Goal: Information Seeking & Learning: Compare options

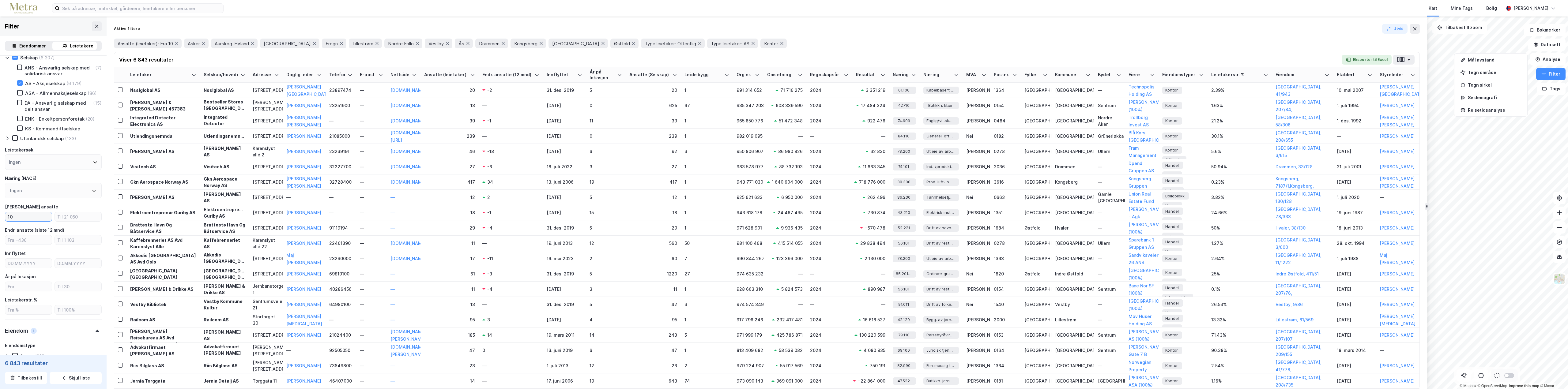
scroll to position [61, 0]
click at [8, 115] on icon at bounding box center [8, 114] width 5 height 5
click at [17, 113] on icon at bounding box center [15, 113] width 3 height 2
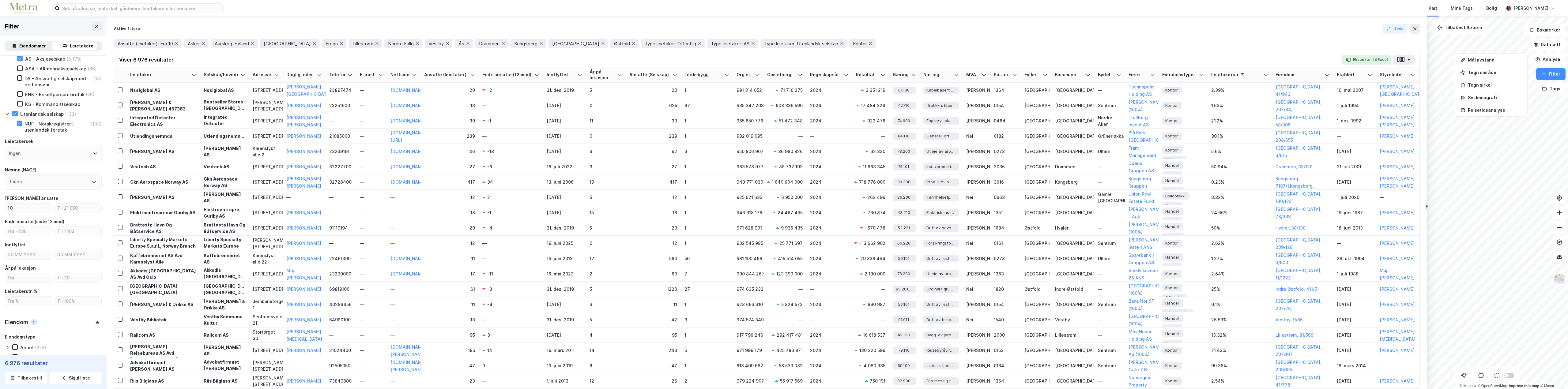
click at [92, 183] on icon at bounding box center [94, 182] width 5 height 5
click at [12, 241] on icon at bounding box center [12, 241] width 4 height 4
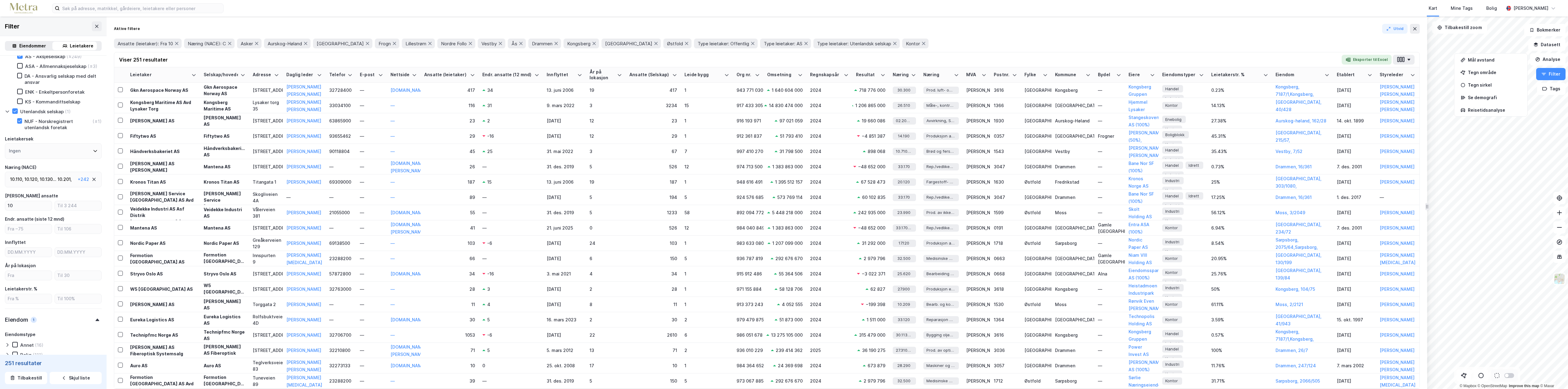
scroll to position [57, 0]
click at [45, 186] on div "10.130 ..." at bounding box center [48, 187] width 17 height 8
click at [13, 259] on icon at bounding box center [12, 258] width 4 height 4
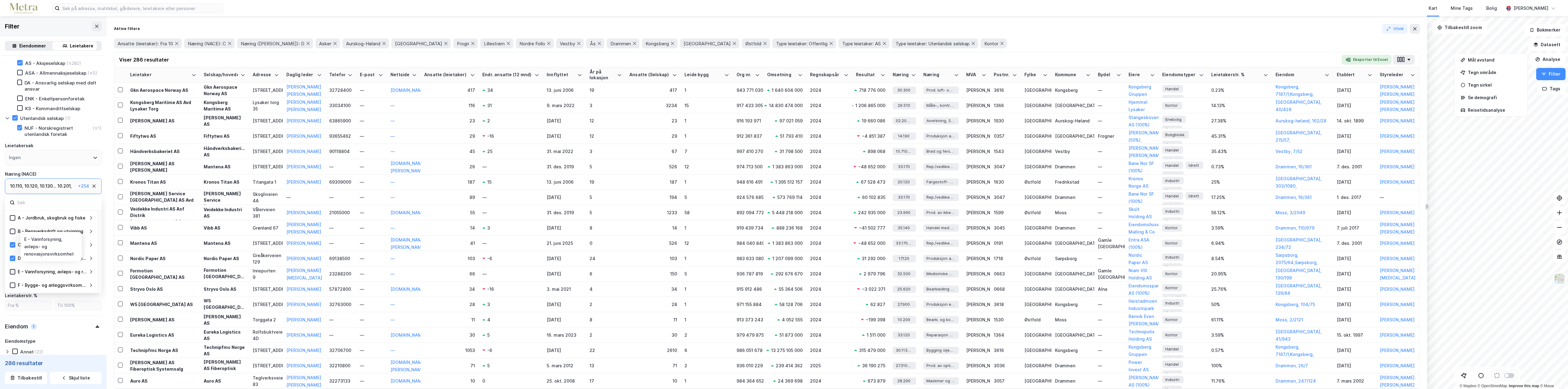
click at [13, 273] on icon at bounding box center [12, 272] width 4 height 4
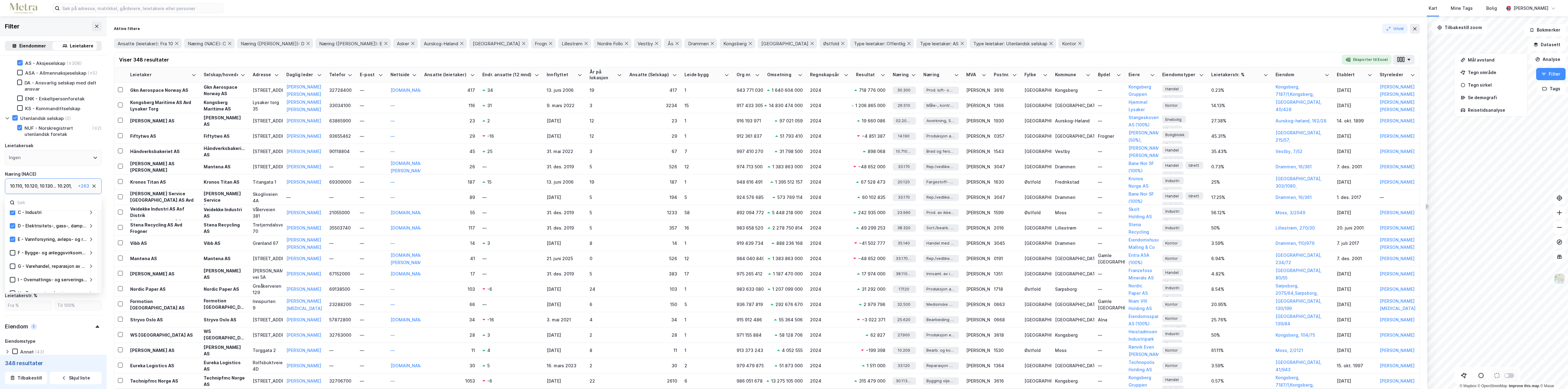
scroll to position [61, 0]
click at [11, 224] on icon at bounding box center [12, 224] width 4 height 4
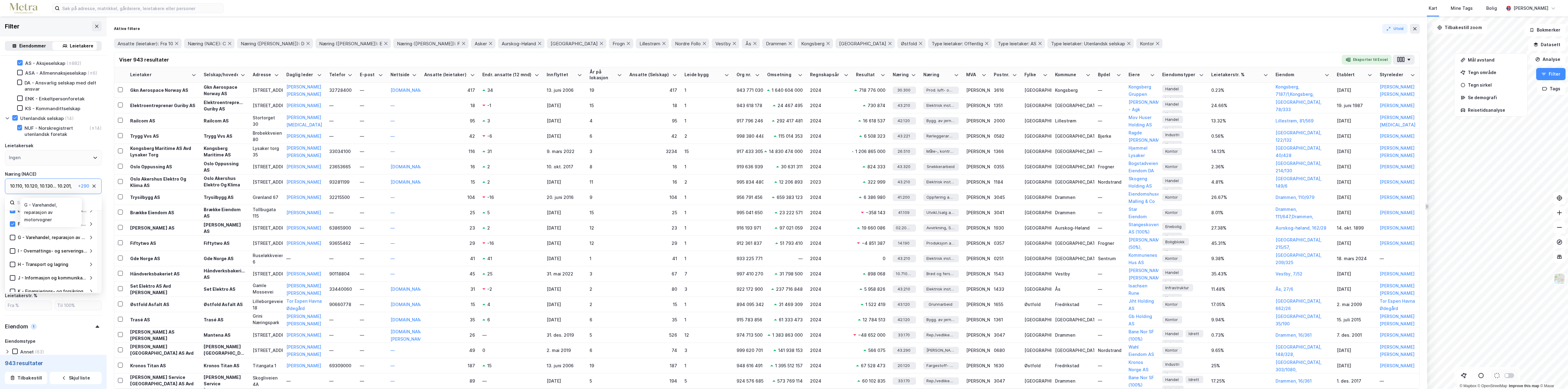
click at [16, 237] on div "G - Varehandel, reparasjon av motorvogner" at bounding box center [52, 238] width 73 height 8
click at [13, 239] on icon at bounding box center [12, 237] width 4 height 4
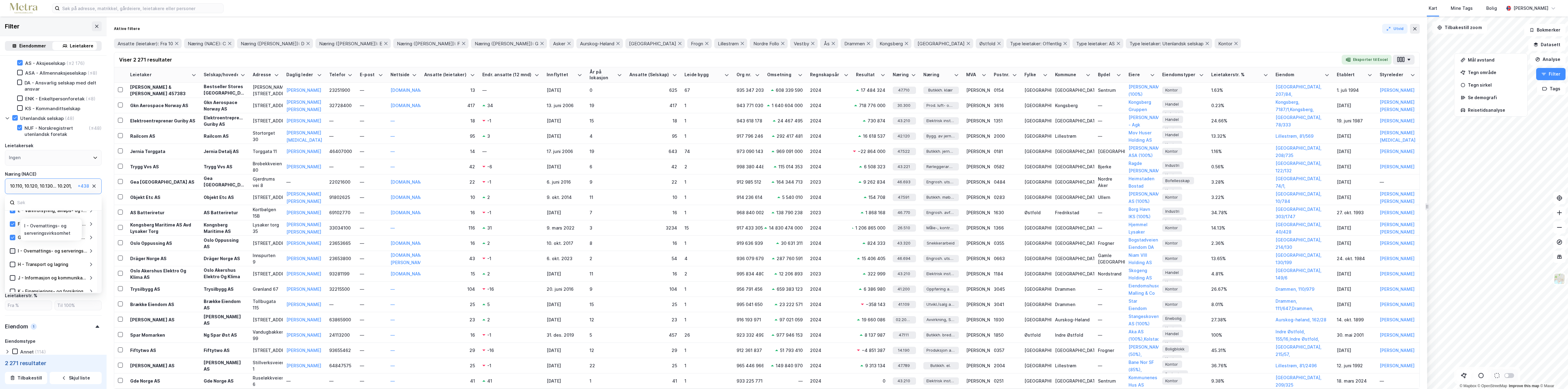
click at [13, 250] on icon at bounding box center [12, 251] width 4 height 4
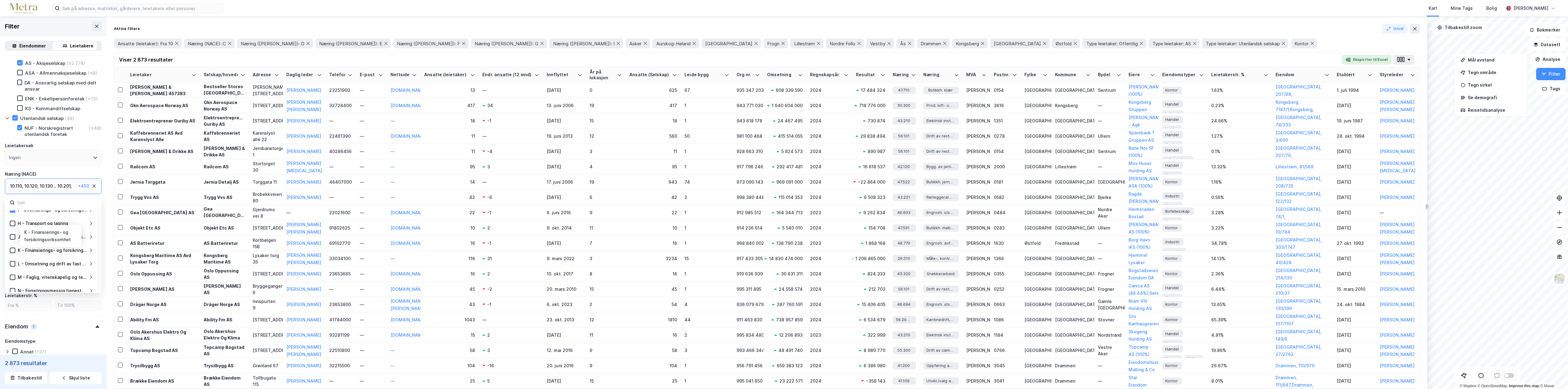
scroll to position [92, 0]
click at [13, 236] on icon at bounding box center [12, 234] width 4 height 4
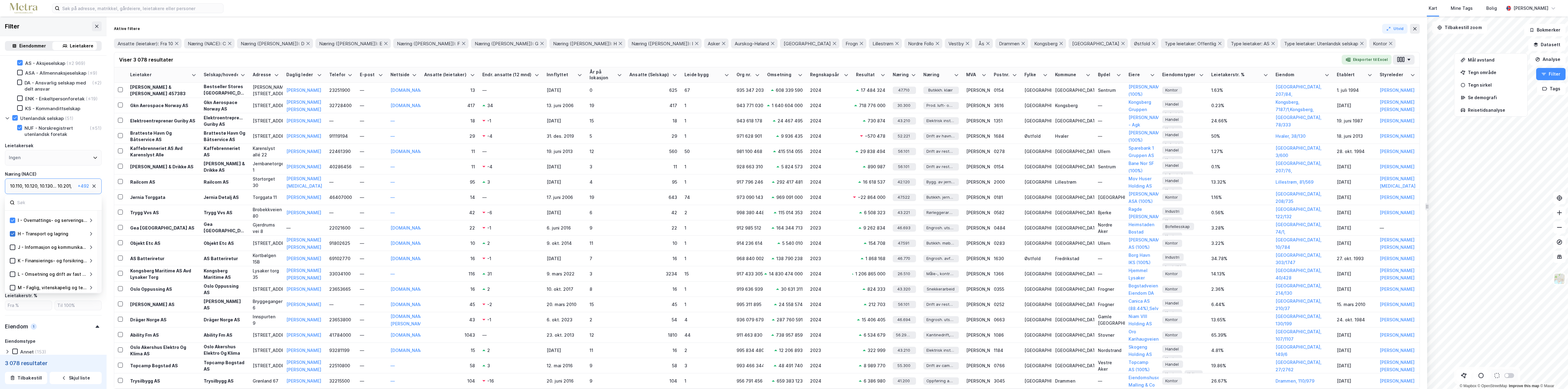
click at [13, 235] on icon at bounding box center [12, 234] width 4 height 4
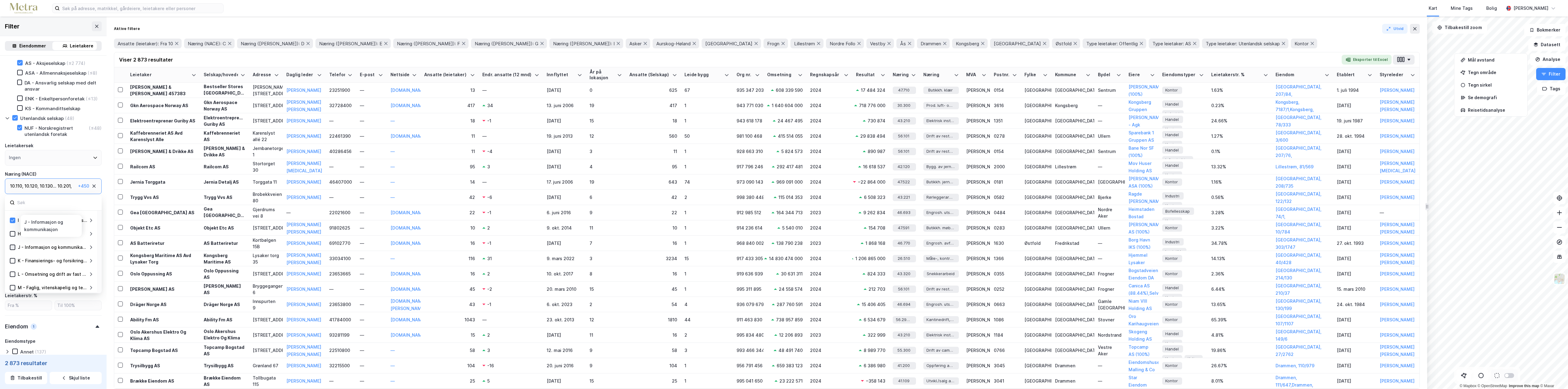
click at [13, 246] on icon at bounding box center [12, 247] width 4 height 4
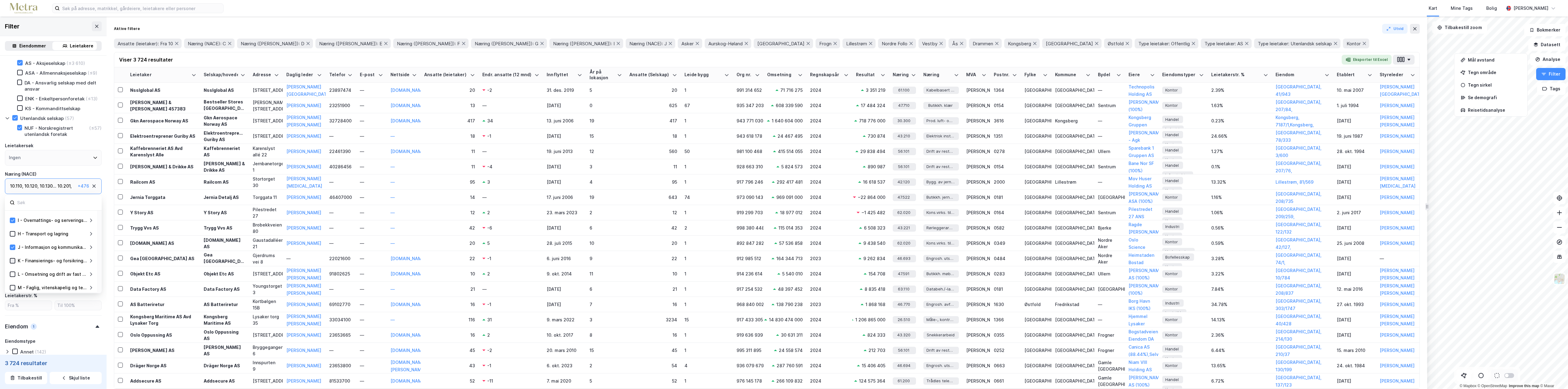
click at [11, 260] on icon at bounding box center [12, 260] width 4 height 4
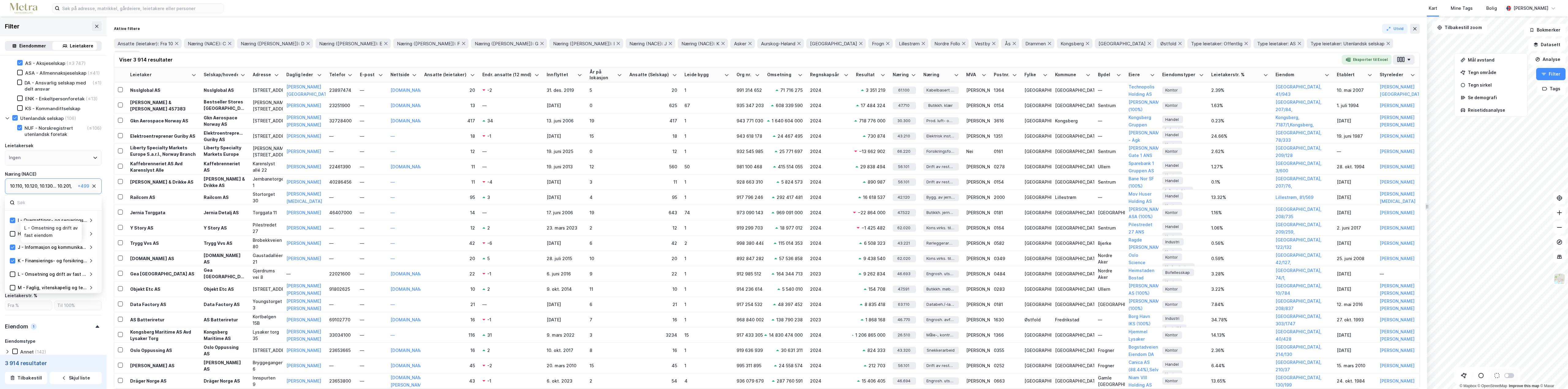
scroll to position [122, 0]
click at [11, 246] on icon at bounding box center [12, 244] width 4 height 4
click at [13, 261] on div "M - Faglig, vitenskapelig og teknisk tjenesteyting" at bounding box center [51, 257] width 83 height 8
click at [15, 259] on icon at bounding box center [12, 257] width 4 height 4
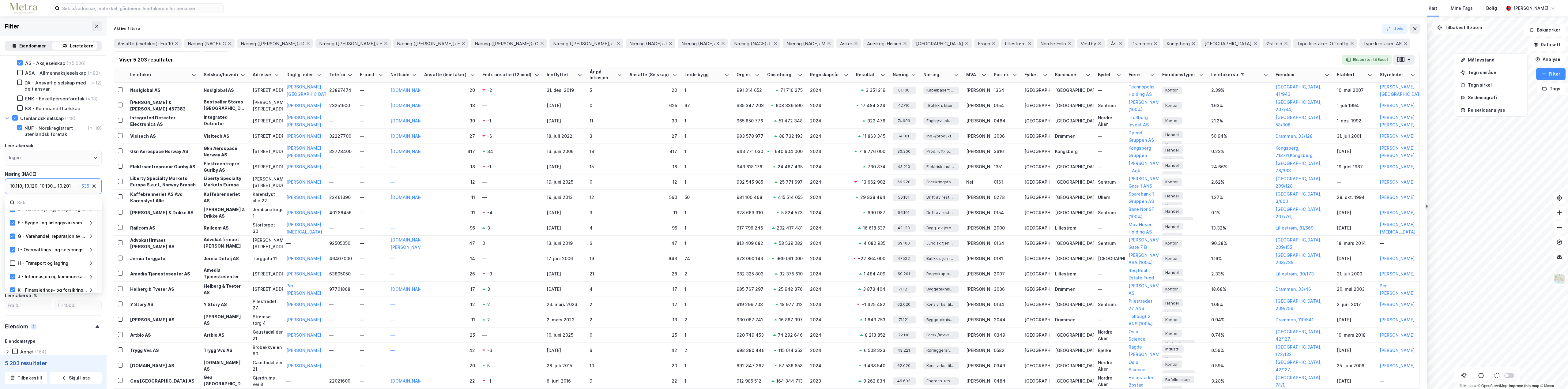
scroll to position [31, 0]
click at [11, 258] on div at bounding box center [12, 255] width 6 height 6
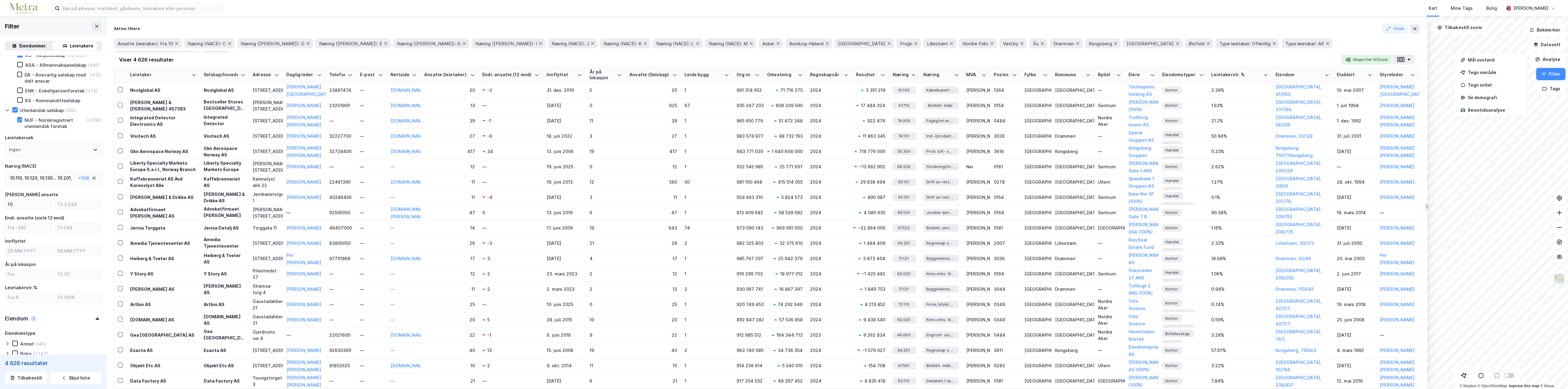
scroll to position [58, 0]
click at [56, 188] on div "10.130 ..." at bounding box center [48, 185] width 17 height 8
click at [52, 187] on div "10.130 ..." at bounding box center [48, 183] width 17 height 8
click at [13, 244] on icon at bounding box center [12, 242] width 4 height 4
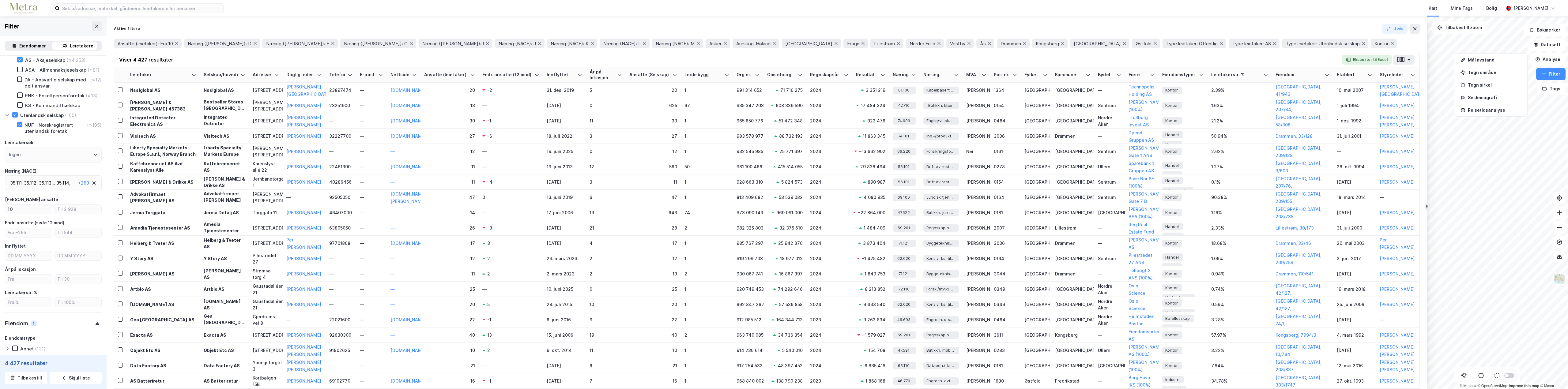
scroll to position [62, 0]
click at [63, 185] on div "35.111 , 35.112 , 35.113 ... 35.114 , 35.119 , 35.120 , 35.130 , 35.140 , 35.21…" at bounding box center [43, 181] width 66 height 8
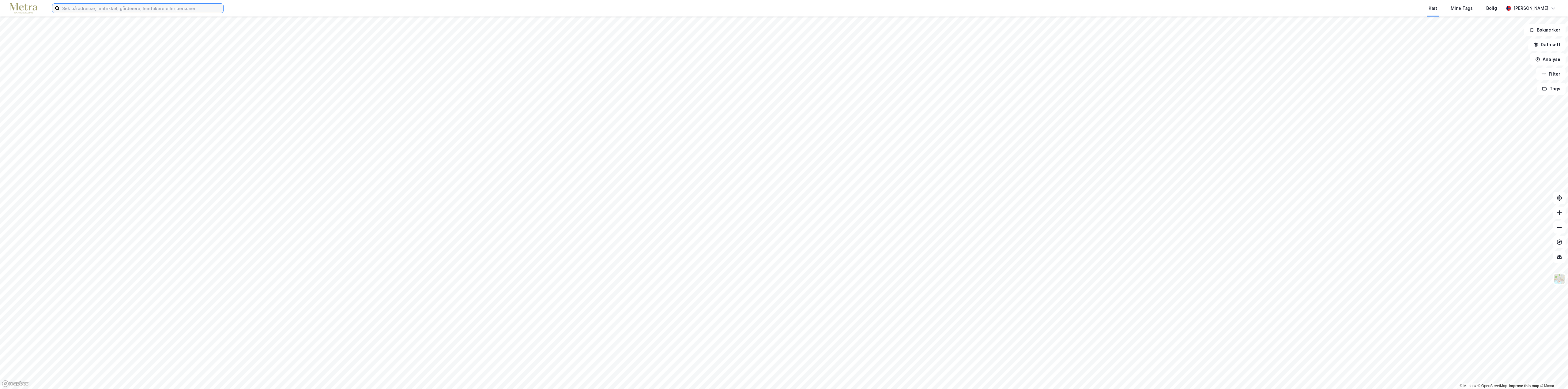
click at [80, 7] on input at bounding box center [141, 8] width 164 height 9
type input "torpebaugen"
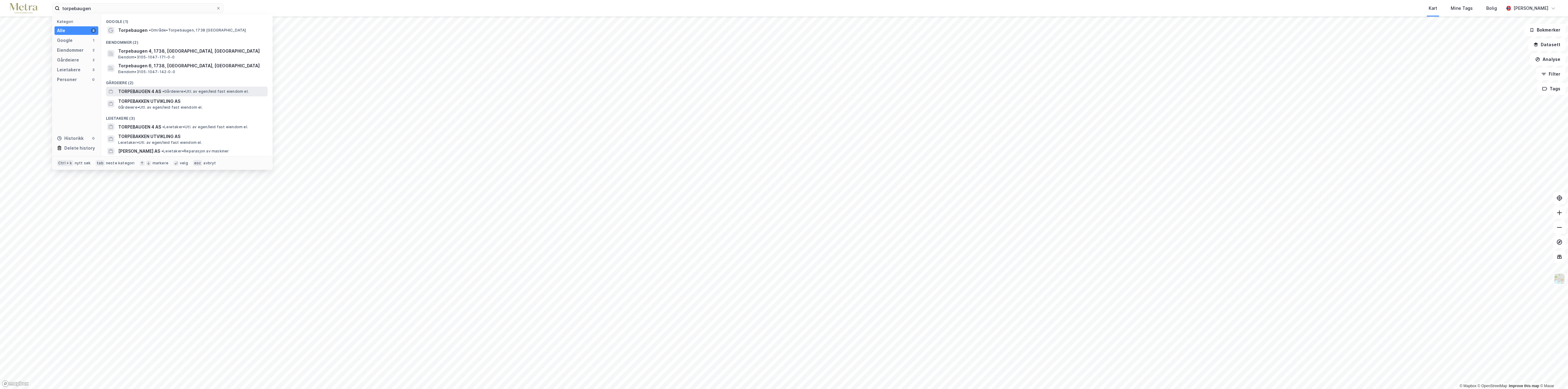
click at [123, 94] on span "TORPEBAUGEN 4 AS" at bounding box center [139, 92] width 43 height 8
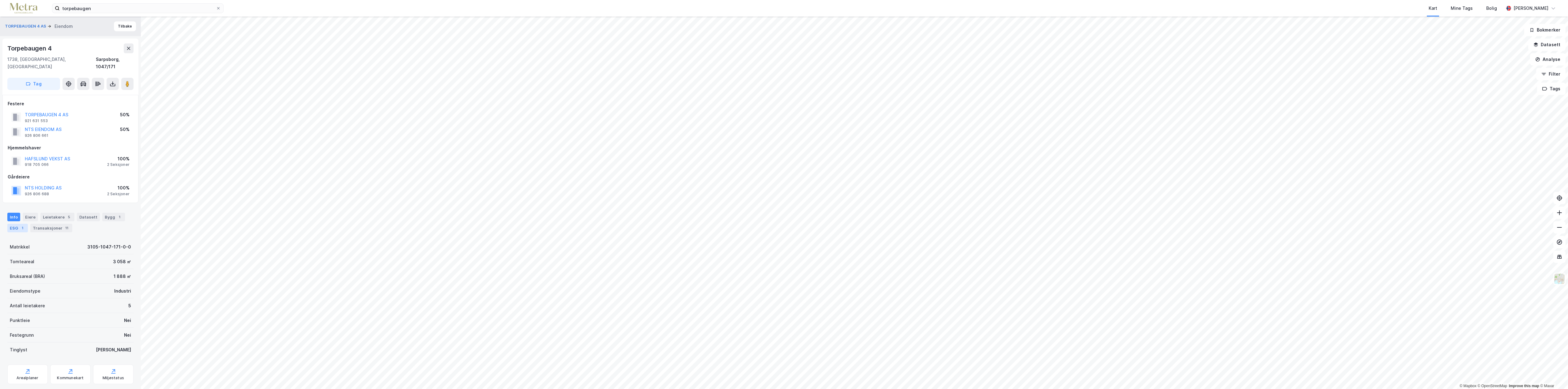
click at [18, 224] on div "ESG 1" at bounding box center [18, 228] width 20 height 8
click at [103, 213] on div "Bygg 1" at bounding box center [114, 216] width 23 height 8
click at [11, 213] on div "Info" at bounding box center [14, 216] width 13 height 8
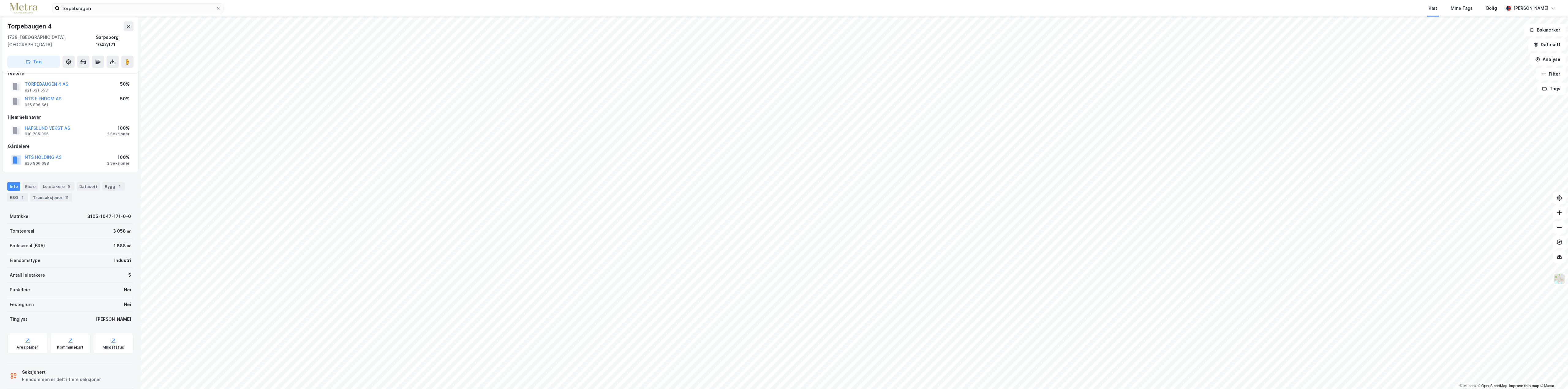
scroll to position [32, 0]
click at [57, 180] on div "Leietakere 5" at bounding box center [57, 184] width 34 height 8
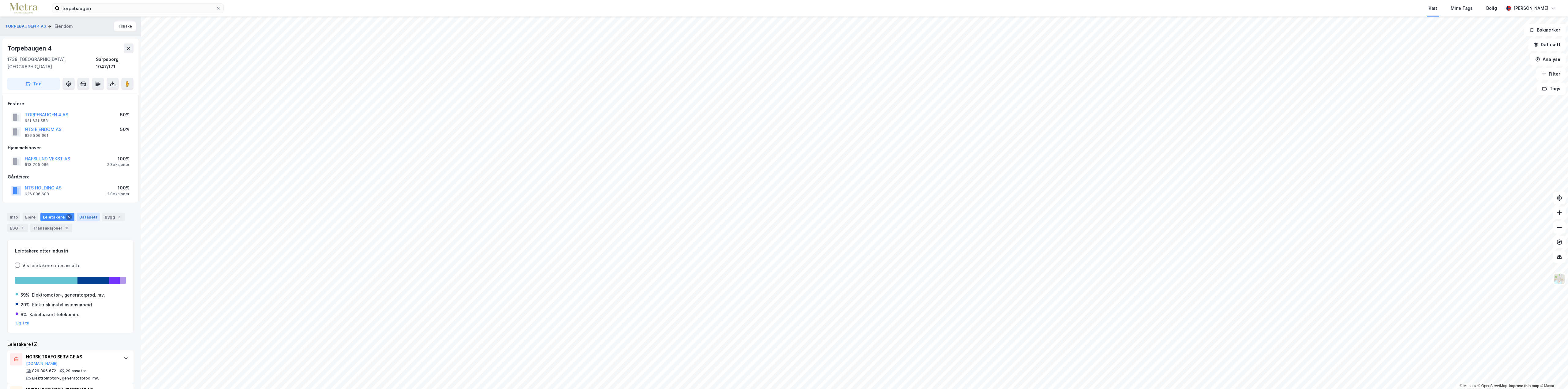
click at [88, 213] on div "Datasett" at bounding box center [88, 216] width 23 height 8
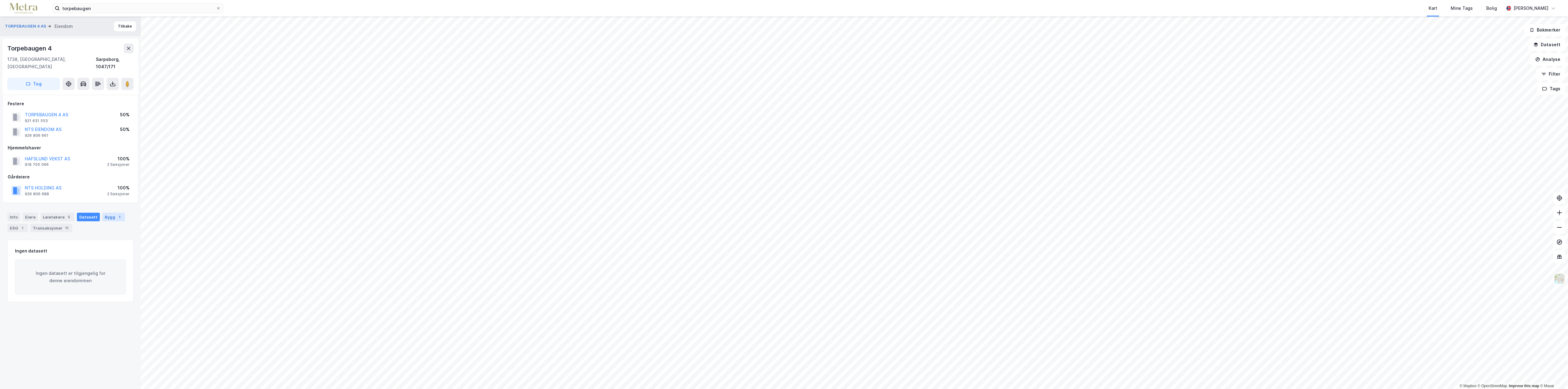
click at [117, 214] on div "1" at bounding box center [120, 217] width 6 height 6
click at [11, 213] on div "Info" at bounding box center [14, 216] width 13 height 8
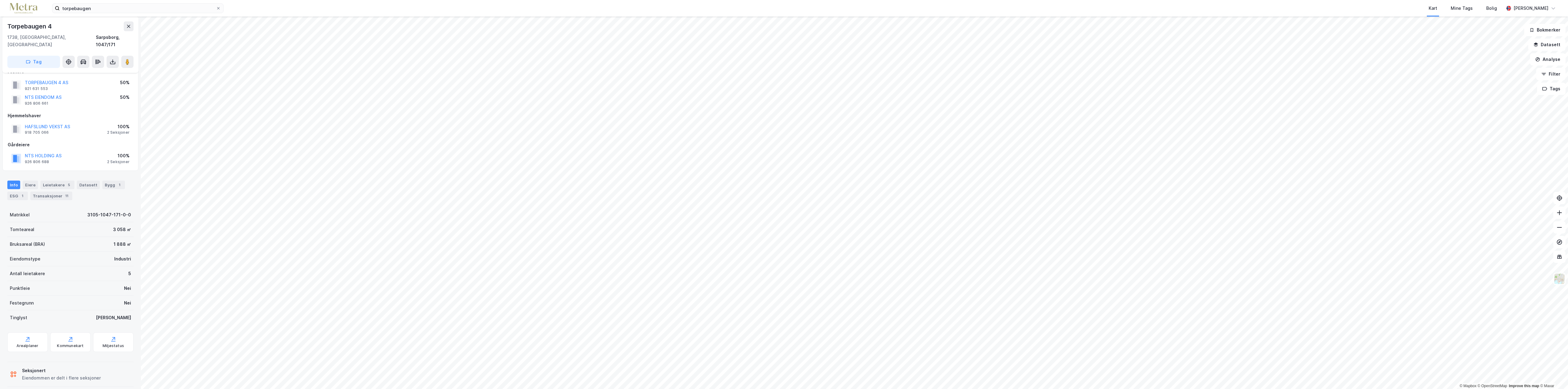
scroll to position [32, 0]
click at [13, 371] on icon at bounding box center [13, 374] width 8 height 8
click at [16, 367] on div "Seksjonert Eiendommen er delt i flere seksjoner" at bounding box center [55, 374] width 91 height 15
click at [41, 367] on div "Seksjonert" at bounding box center [62, 371] width 79 height 8
click at [88, 367] on div "Seksjonert Eiendommen er delt i flere seksjoner" at bounding box center [62, 374] width 79 height 15
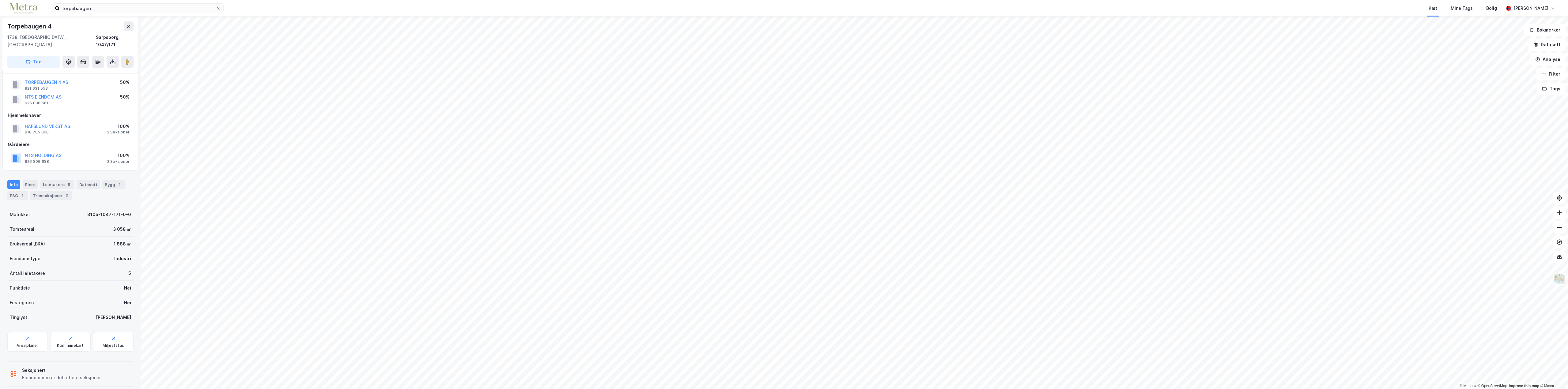
drag, startPoint x: 101, startPoint y: 381, endPoint x: 109, endPoint y: 374, distance: 10.6
click at [102, 380] on div "Seksjonert Eiendommen er delt i flere seksjoner" at bounding box center [71, 374] width 126 height 30
click at [14, 367] on div "Seksjonert Eiendommen er delt i flere seksjoner" at bounding box center [55, 374] width 91 height 15
click at [104, 180] on div "Bygg 1" at bounding box center [114, 184] width 23 height 8
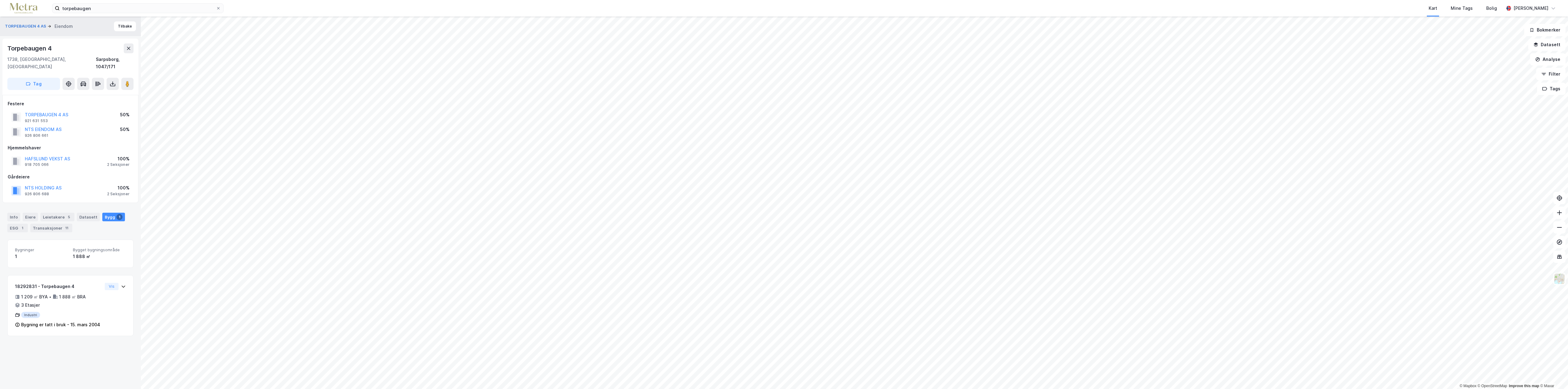
click at [84, 240] on div "Bygninger 1 Bygget bygningsområde 1 888 ㎡" at bounding box center [71, 254] width 126 height 28
click at [122, 286] on icon at bounding box center [124, 286] width 4 height 2
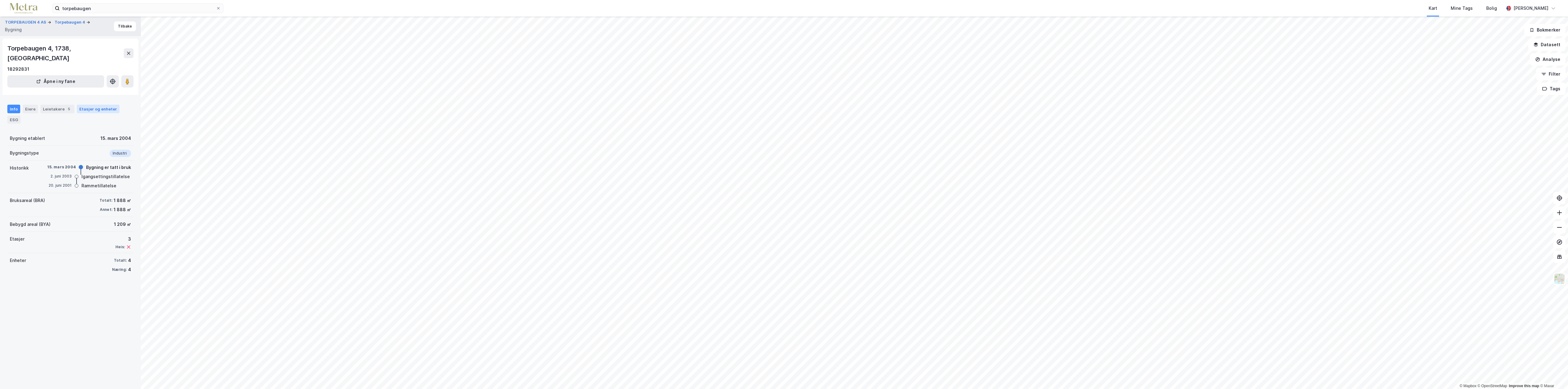
click at [96, 106] on div "Etasjer og enheter" at bounding box center [98, 109] width 38 height 6
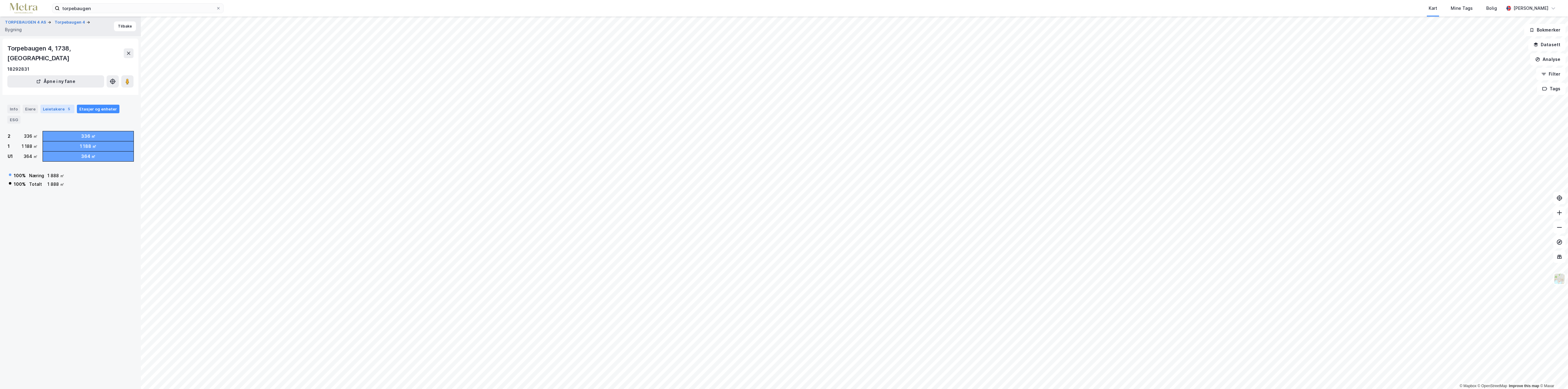
click at [49, 105] on div "Leietakere 5" at bounding box center [57, 109] width 34 height 8
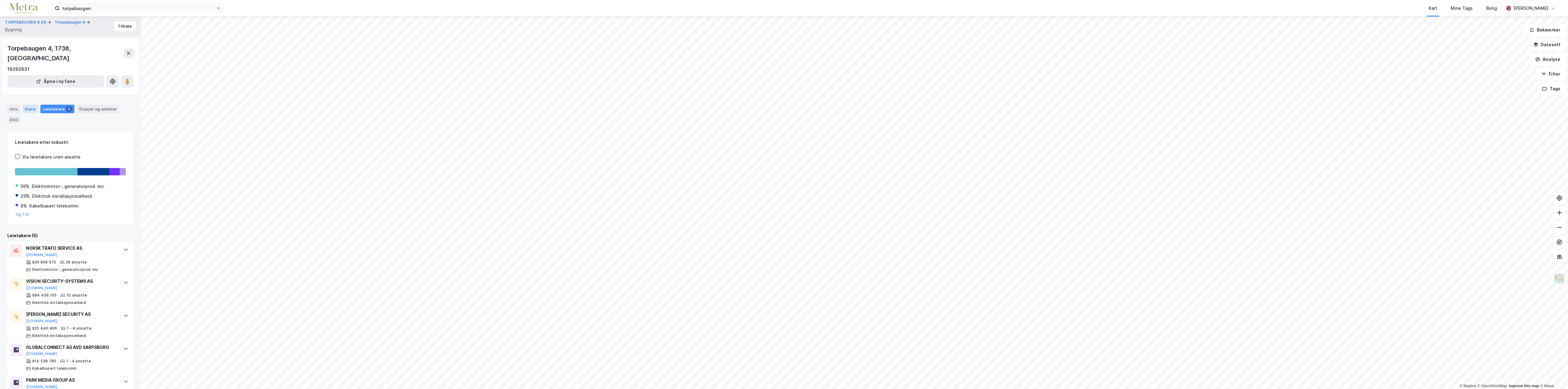
click at [30, 105] on div "Eiere" at bounding box center [31, 109] width 15 height 8
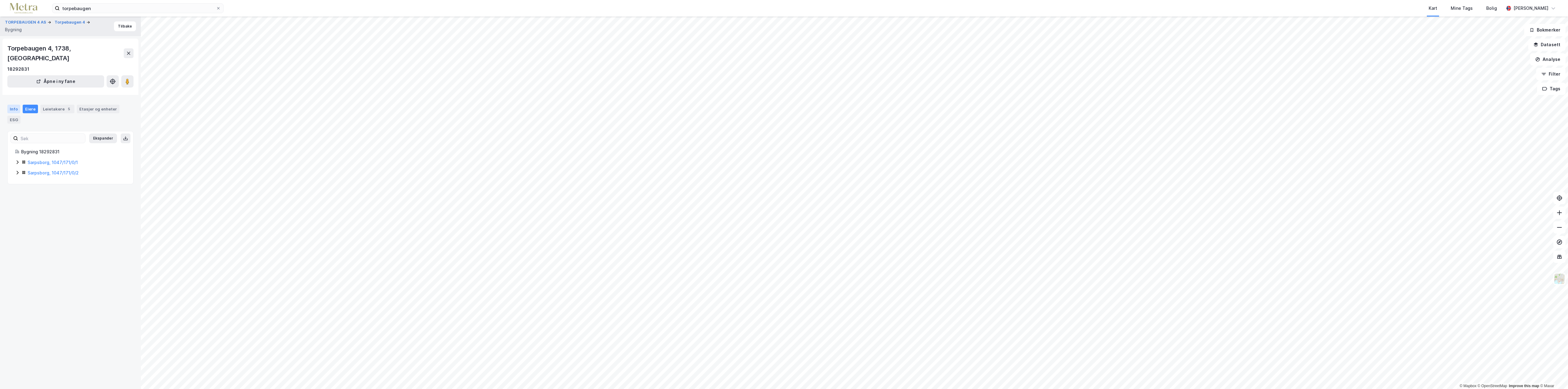
click at [13, 105] on div "Info" at bounding box center [14, 109] width 13 height 8
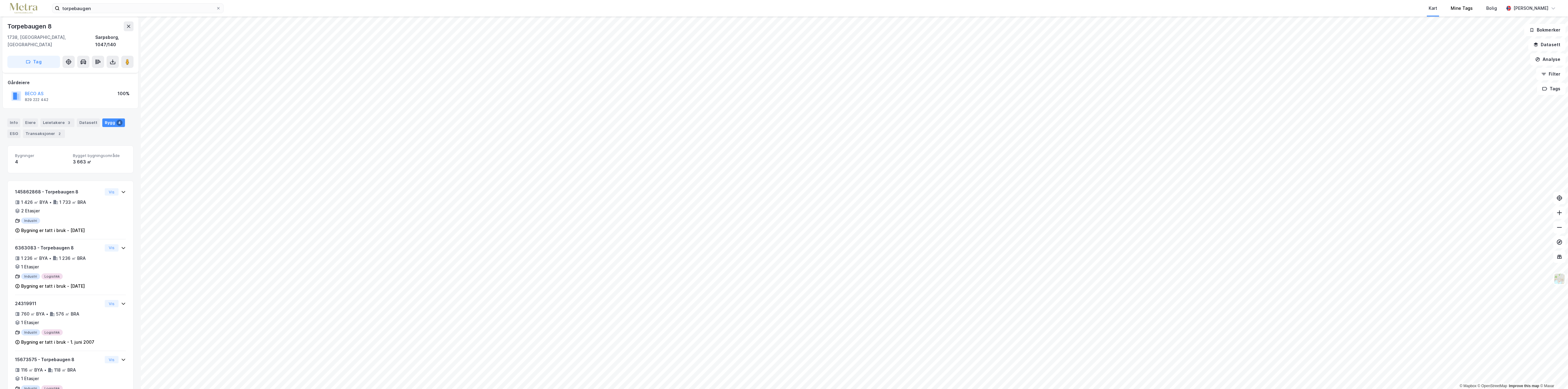
scroll to position [32, 0]
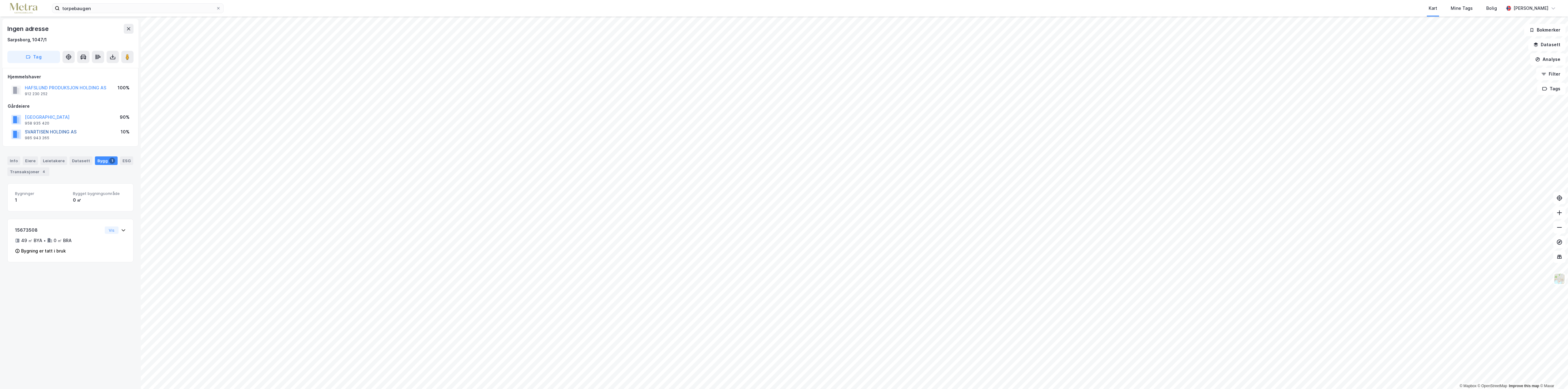
click at [0, 0] on button "SVARTISEN HOLDING AS" at bounding box center [0, 0] width 0 height 0
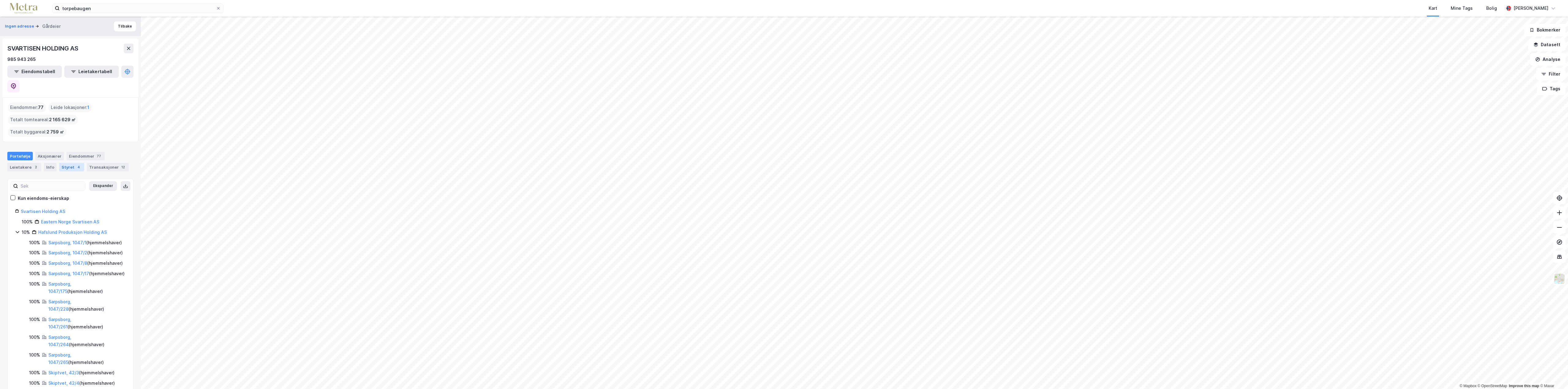
click at [64, 163] on div "Styret 4" at bounding box center [71, 167] width 25 height 8
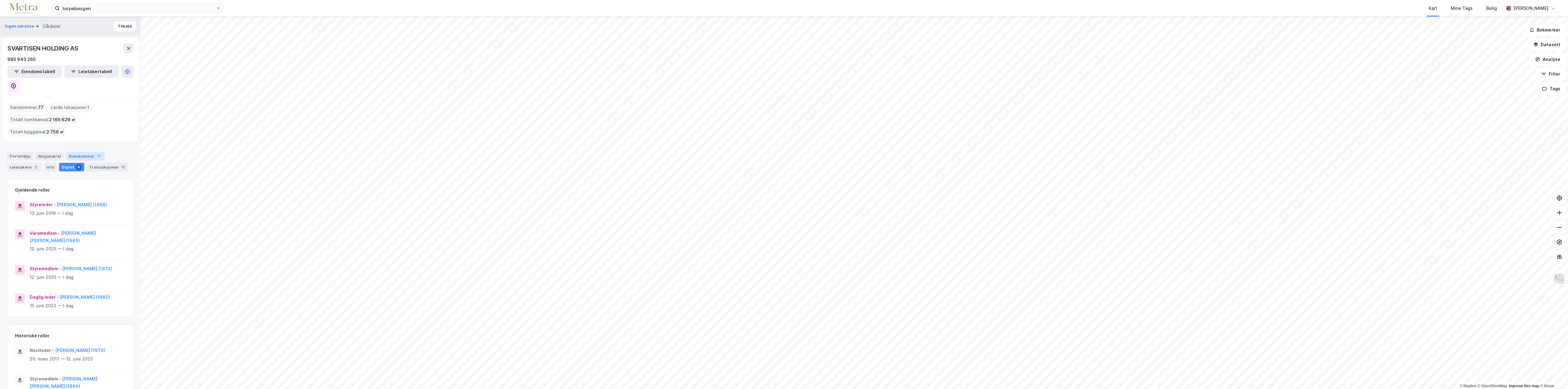
click at [79, 152] on div "Eiendommer 77" at bounding box center [85, 156] width 38 height 8
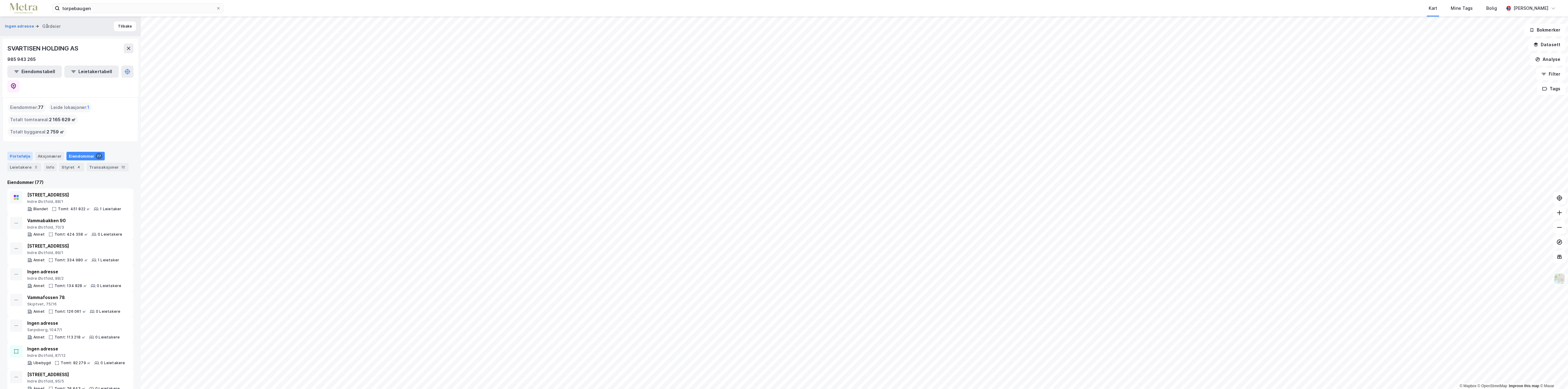
click at [16, 152] on div "Portefølje" at bounding box center [20, 156] width 25 height 8
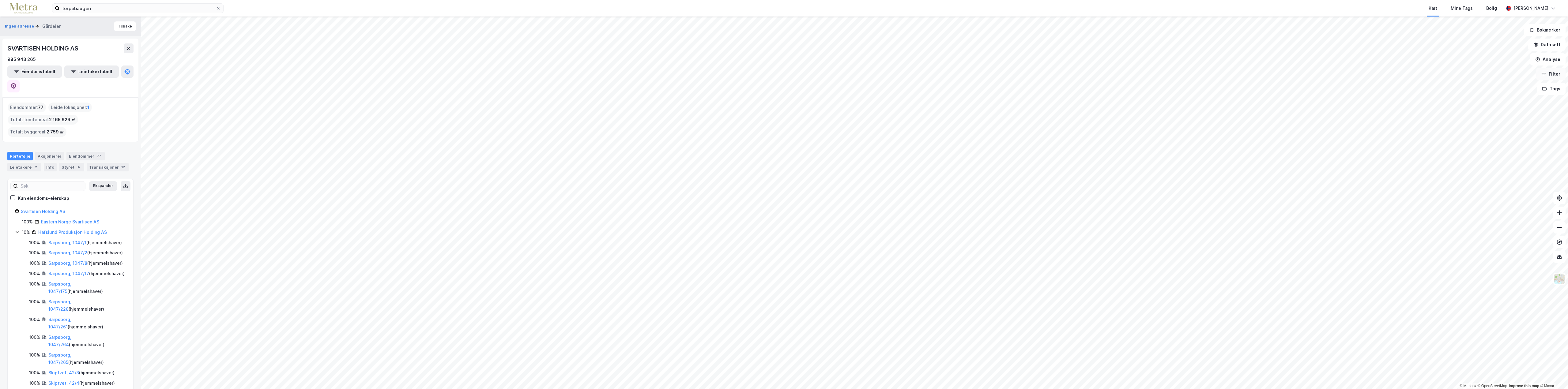
click at [1552, 74] on button "Filter" at bounding box center [1551, 74] width 29 height 12
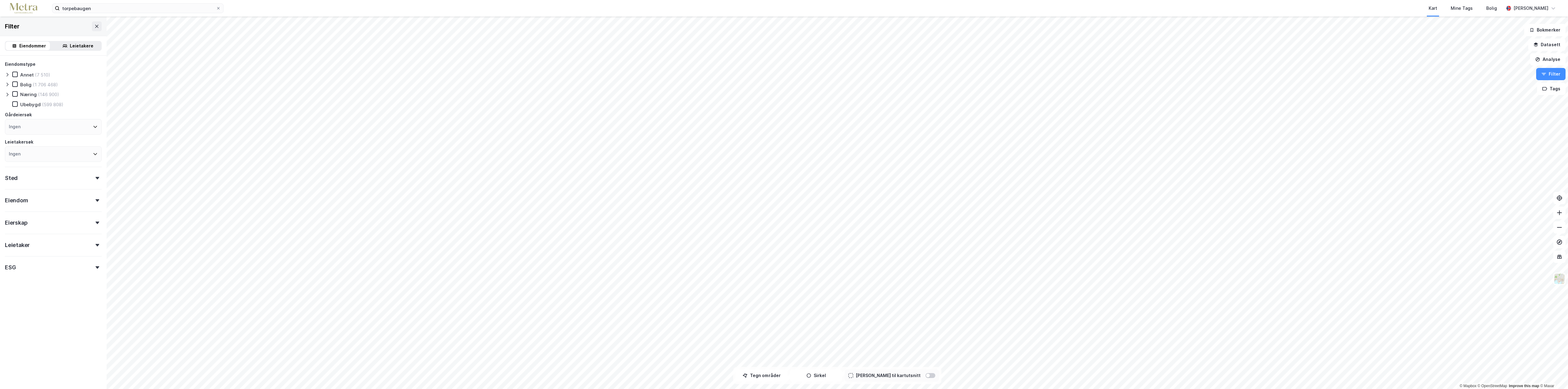
click at [73, 45] on div "Leietakere" at bounding box center [81, 46] width 24 height 8
click at [16, 84] on icon at bounding box center [15, 84] width 4 height 4
click at [6, 94] on icon at bounding box center [8, 95] width 5 height 5
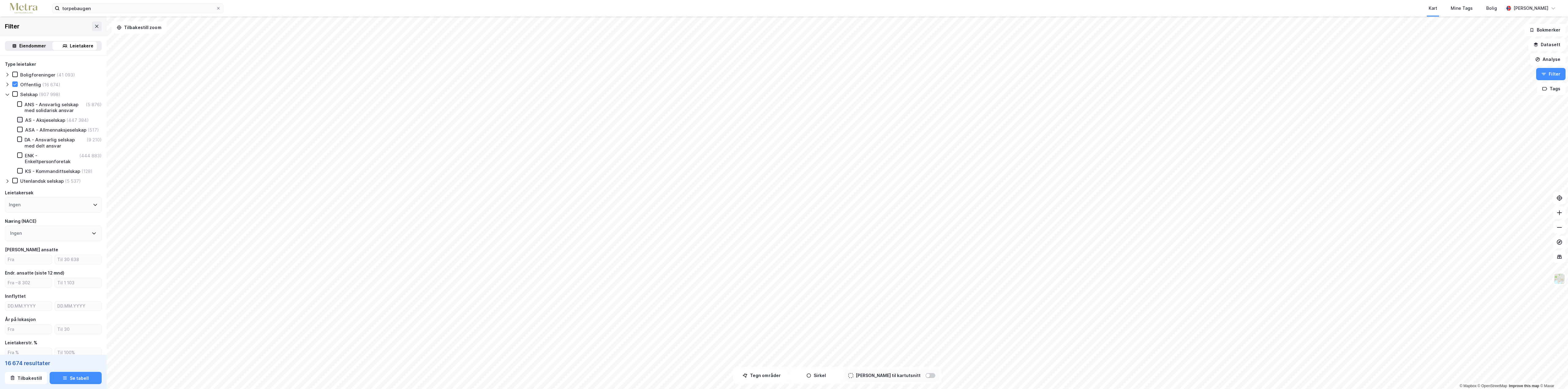
click at [21, 120] on icon at bounding box center [20, 120] width 4 height 4
click at [15, 183] on icon at bounding box center [15, 180] width 4 height 4
click at [75, 46] on div "Leietakere" at bounding box center [81, 46] width 24 height 8
click at [93, 208] on icon at bounding box center [95, 205] width 5 height 5
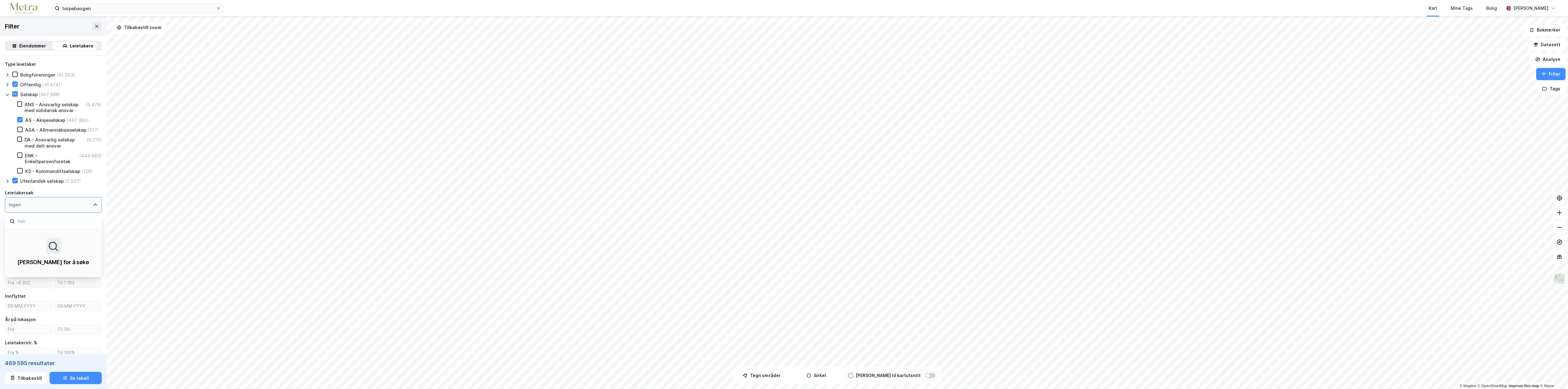
click at [67, 213] on div "Ingen" at bounding box center [53, 205] width 97 height 16
type input "DD.MM.YYYY"
click at [85, 309] on input "DD.MM.YYYY" at bounding box center [78, 306] width 46 height 9
type input "DD.MM.YYYY"
click at [35, 225] on div "Næring (NACE)" at bounding box center [21, 222] width 32 height 8
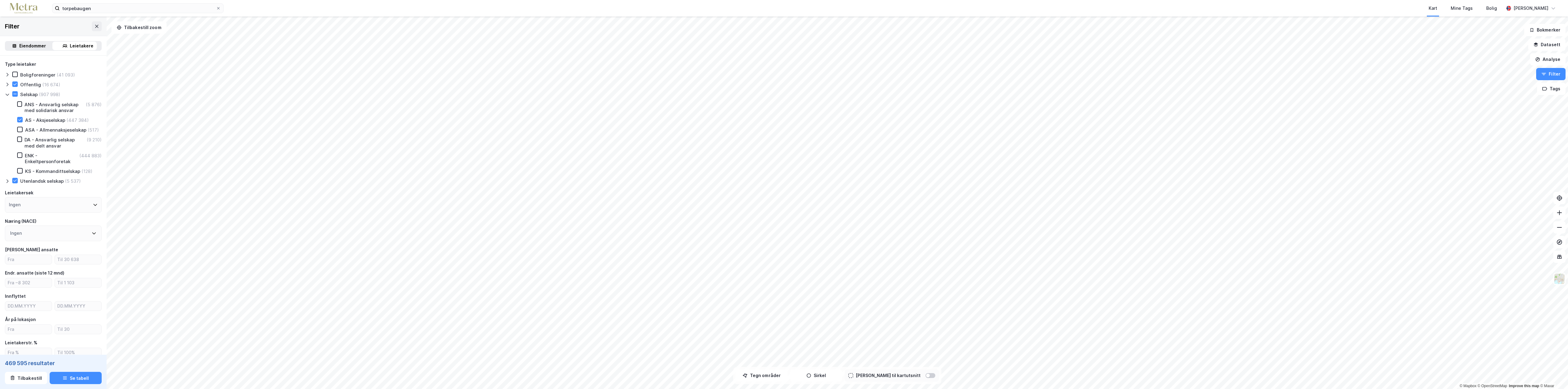
click at [92, 236] on icon at bounding box center [94, 234] width 5 height 5
click at [13, 291] on icon at bounding box center [12, 288] width 4 height 4
click at [14, 271] on icon at bounding box center [12, 269] width 4 height 4
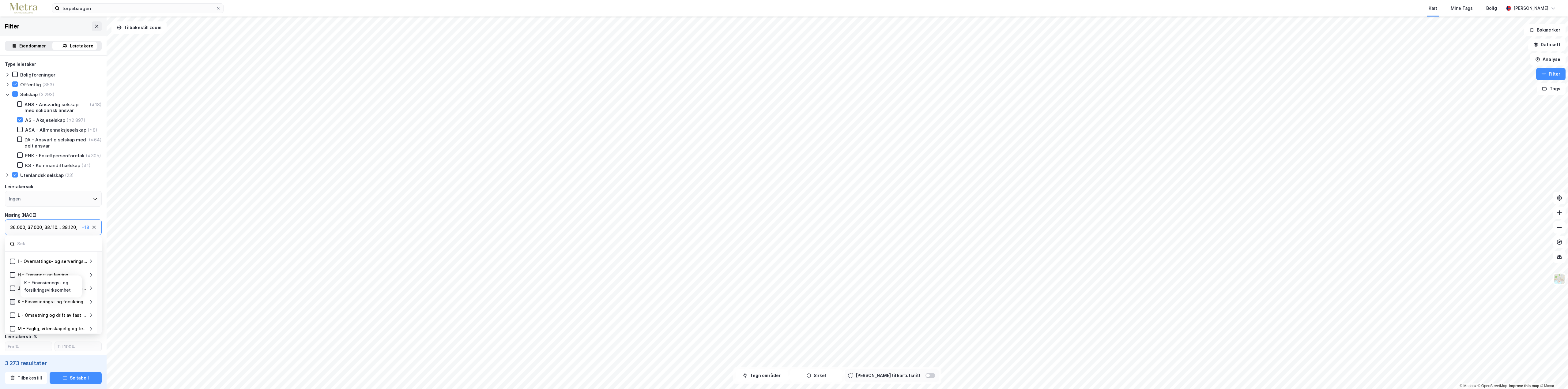
click at [13, 305] on div at bounding box center [12, 302] width 6 height 6
click at [13, 297] on icon at bounding box center [12, 294] width 4 height 4
click at [12, 293] on icon at bounding box center [12, 291] width 4 height 4
click at [15, 310] on div at bounding box center [12, 310] width 6 height 6
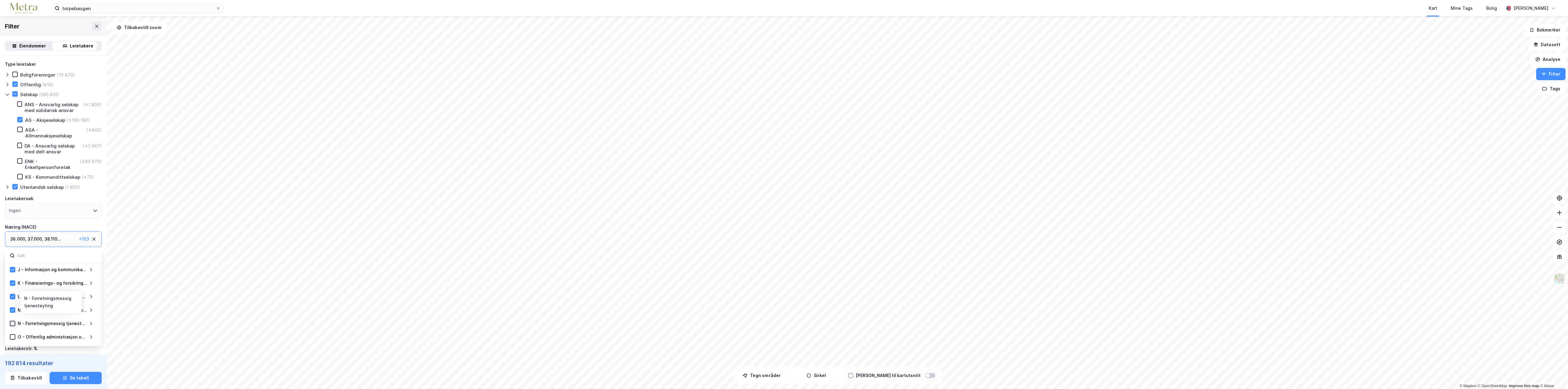
click at [12, 323] on icon at bounding box center [12, 323] width 4 height 4
click at [12, 314] on icon at bounding box center [12, 312] width 4 height 4
click at [13, 271] on icon at bounding box center [12, 271] width 3 height 2
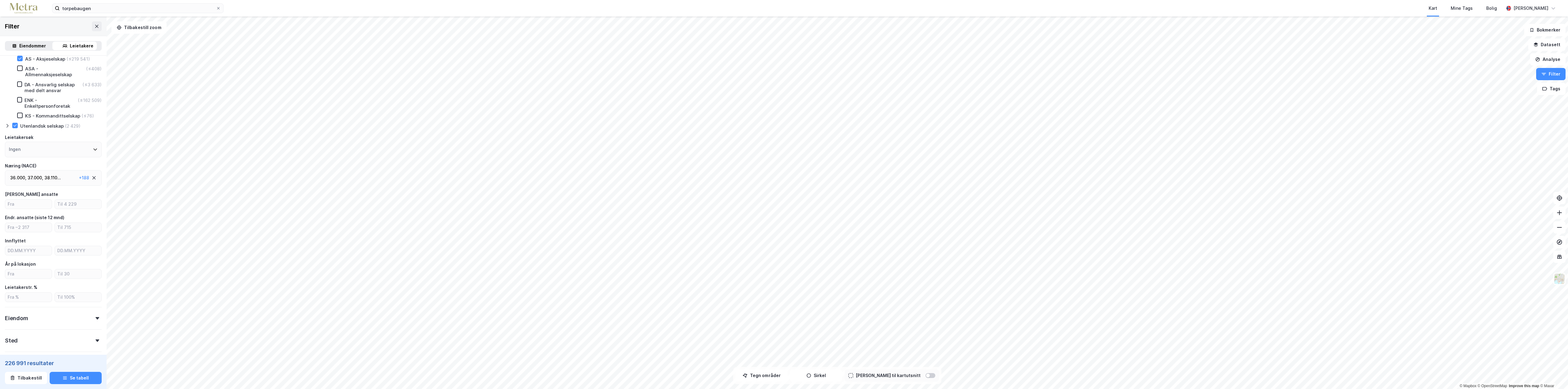
click at [50, 316] on div "Eiendom" at bounding box center [53, 315] width 97 height 17
click at [24, 209] on input "number" at bounding box center [28, 204] width 46 height 9
click at [68, 379] on button "Se tabell" at bounding box center [76, 378] width 52 height 12
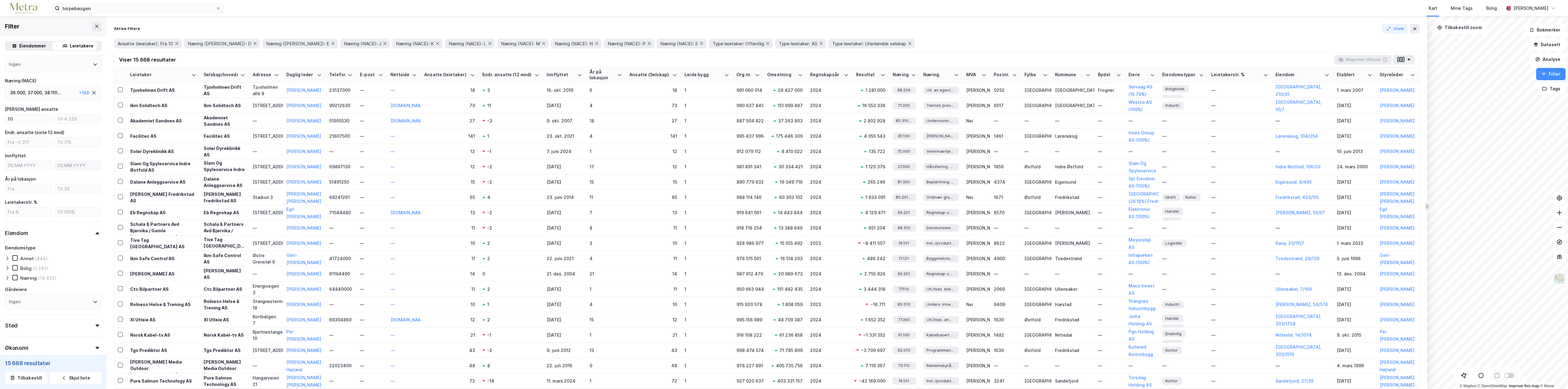
scroll to position [153, 0]
click at [5, 264] on icon at bounding box center [8, 265] width 5 height 5
click at [24, 333] on div "Kontor (7 362)" at bounding box center [33, 335] width 47 height 6
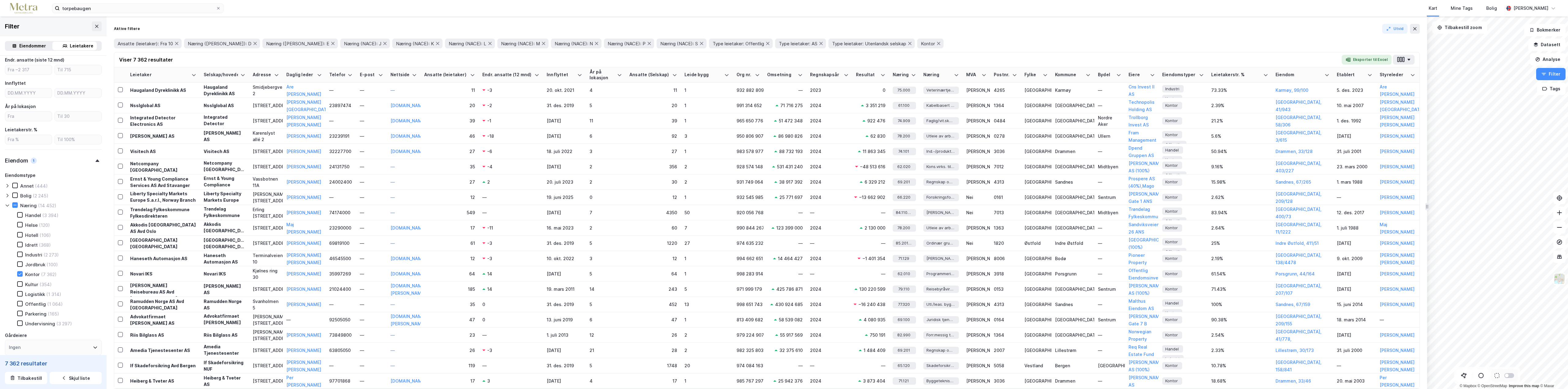
scroll to position [245, 0]
click at [9, 177] on div "Næring (14 452) Handel (3 394) Helse (120) Hotell (106) Idrett (368) Industri (…" at bounding box center [53, 233] width 97 height 125
click at [7, 173] on icon at bounding box center [8, 174] width 5 height 5
click at [67, 288] on div "Sted" at bounding box center [53, 288] width 97 height 17
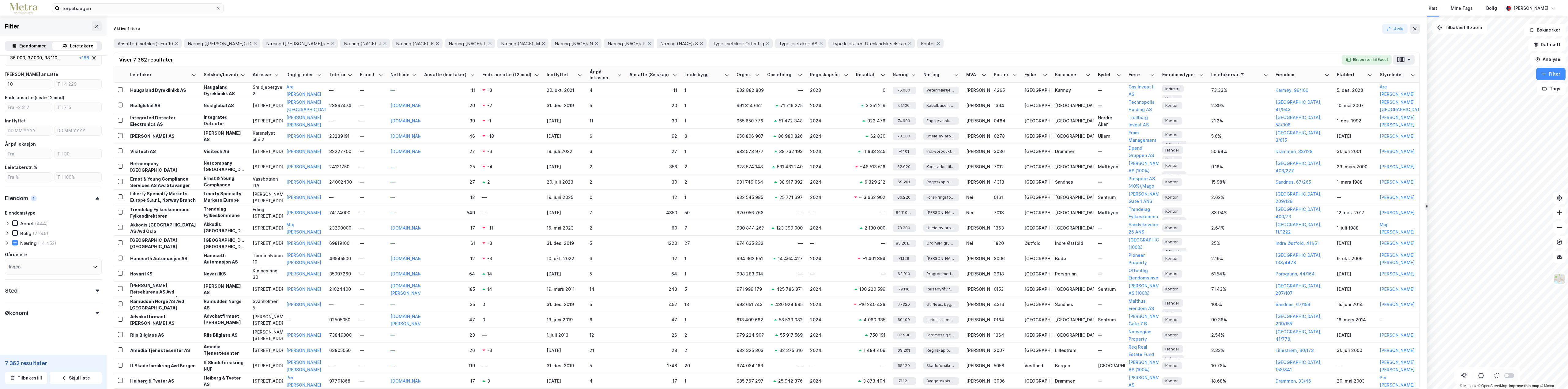
scroll to position [232, 0]
click at [92, 259] on icon at bounding box center [94, 261] width 5 height 5
click at [89, 264] on div "Ingen" at bounding box center [53, 260] width 97 height 16
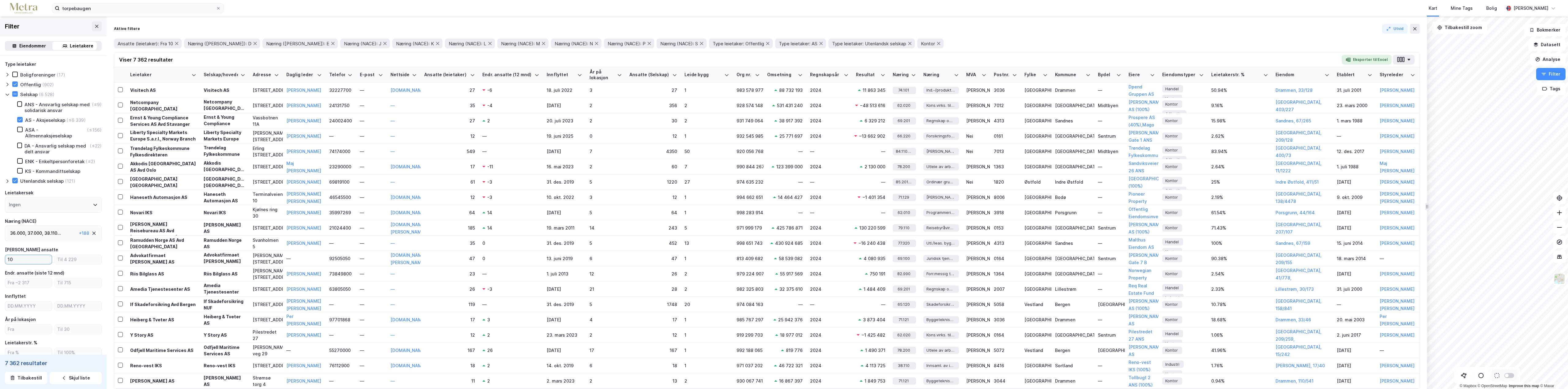
click at [26, 262] on input "10" at bounding box center [28, 260] width 46 height 9
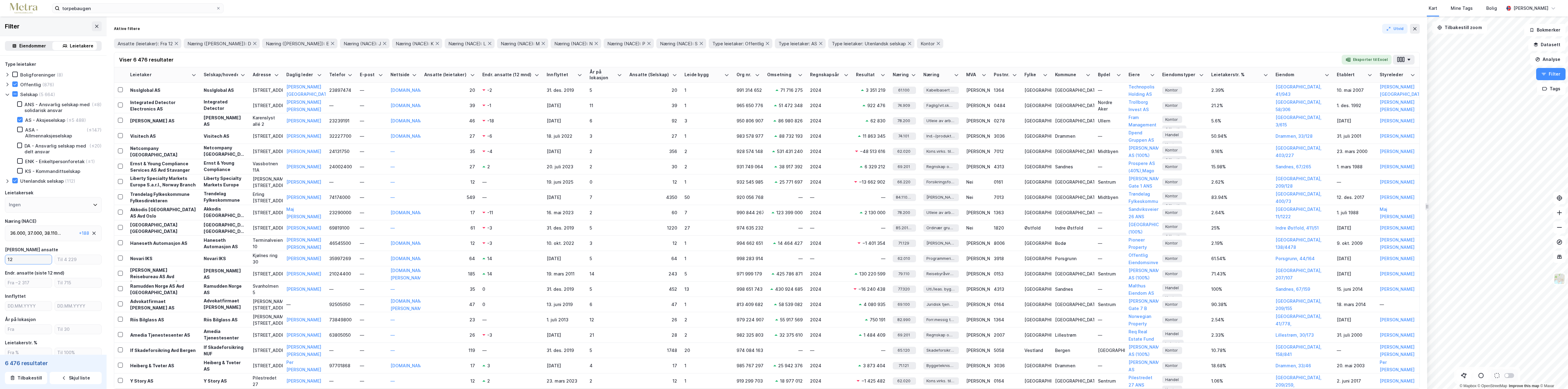
type input "12"
click at [43, 236] on div "36.000 , 37.000 , 38.110 ... 38.120 , 38.210 , 38.220 , 38.310 , 38.320 , 39.00…" at bounding box center [43, 234] width 66 height 8
click at [92, 306] on icon at bounding box center [91, 306] width 5 height 5
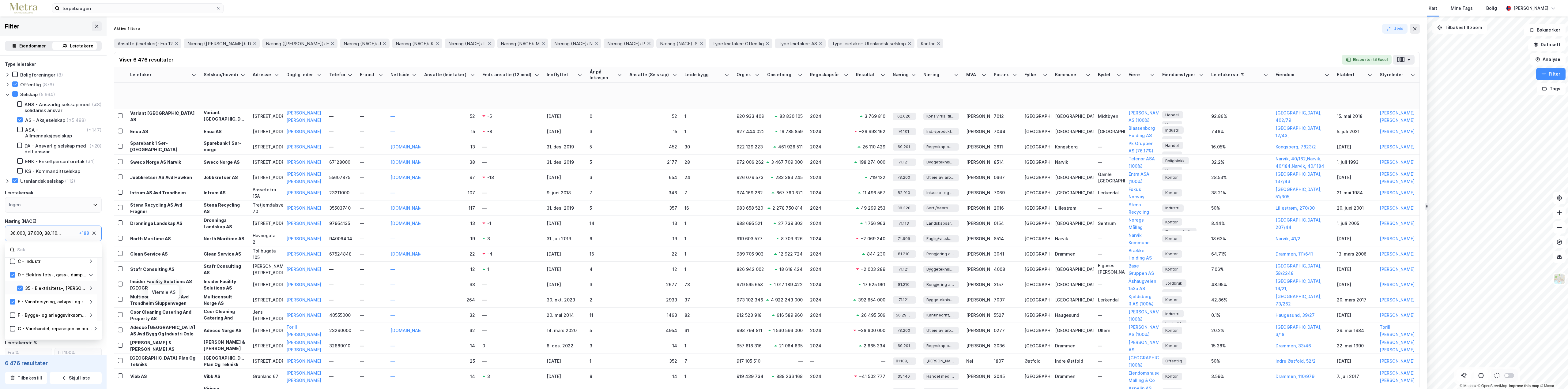
scroll to position [2011, 0]
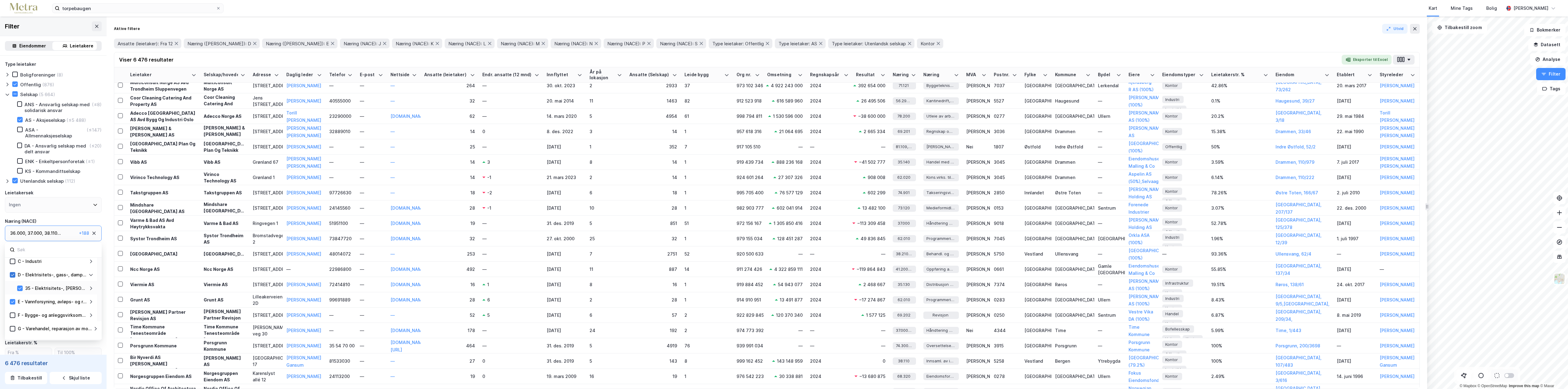
click at [13, 276] on icon at bounding box center [12, 275] width 4 height 4
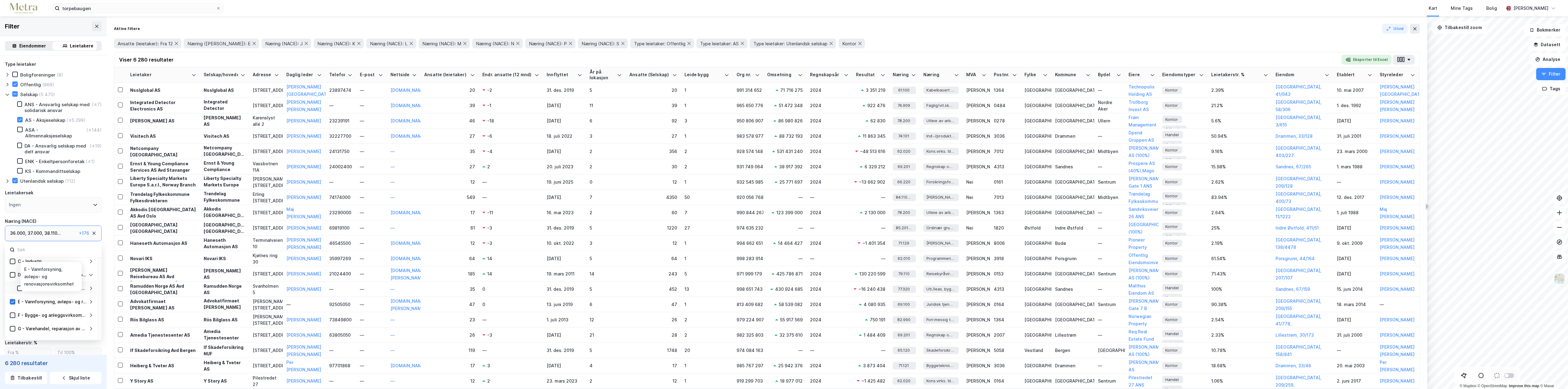
click at [11, 303] on icon at bounding box center [12, 302] width 4 height 4
click at [92, 278] on icon at bounding box center [91, 278] width 5 height 5
click at [21, 291] on icon at bounding box center [20, 291] width 4 height 4
click at [20, 304] on icon at bounding box center [20, 304] width 4 height 4
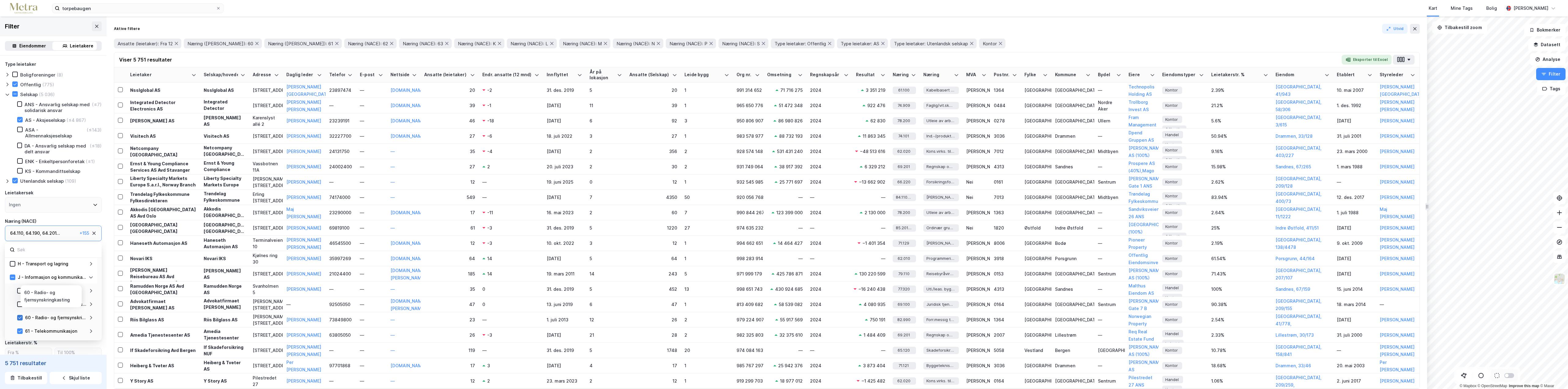
click at [19, 316] on icon at bounding box center [20, 318] width 4 height 4
click at [90, 289] on icon at bounding box center [91, 287] width 5 height 5
click at [89, 322] on icon at bounding box center [91, 322] width 5 height 5
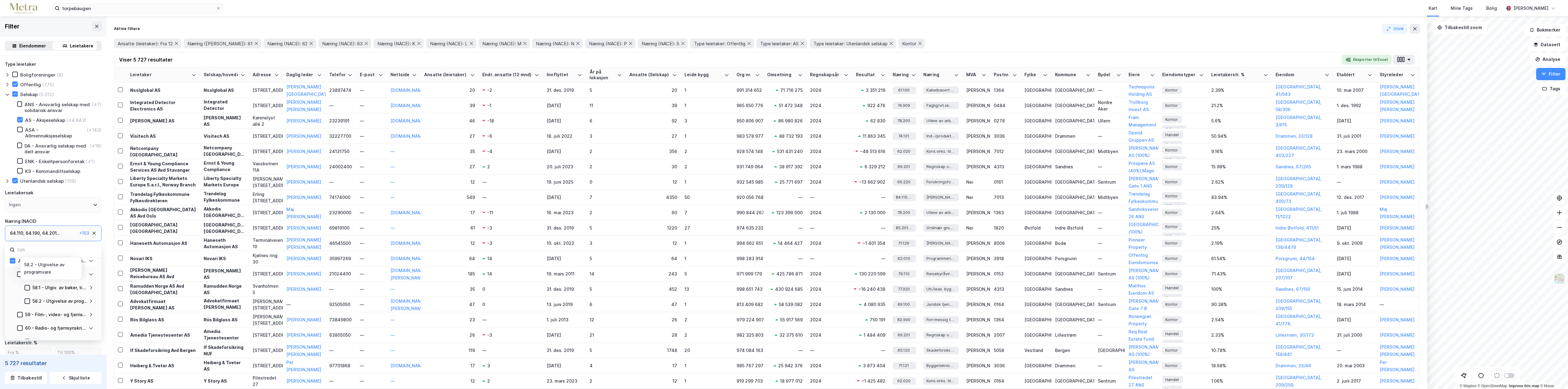
scroll to position [153, 0]
click at [90, 299] on icon at bounding box center [90, 301] width 2 height 4
click at [89, 290] on icon at bounding box center [91, 290] width 5 height 5
click at [18, 290] on icon at bounding box center [20, 290] width 4 height 4
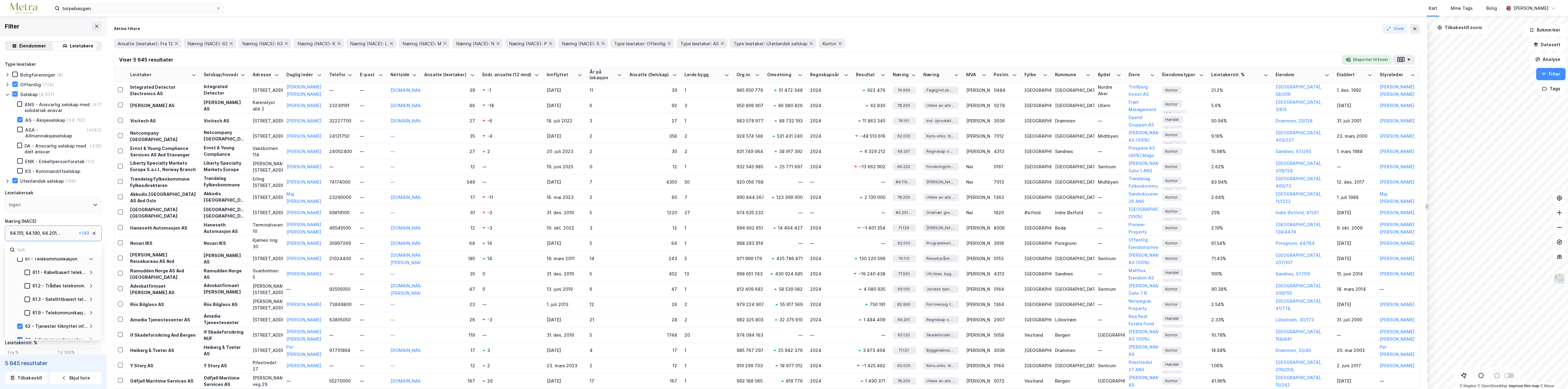
scroll to position [31, 0]
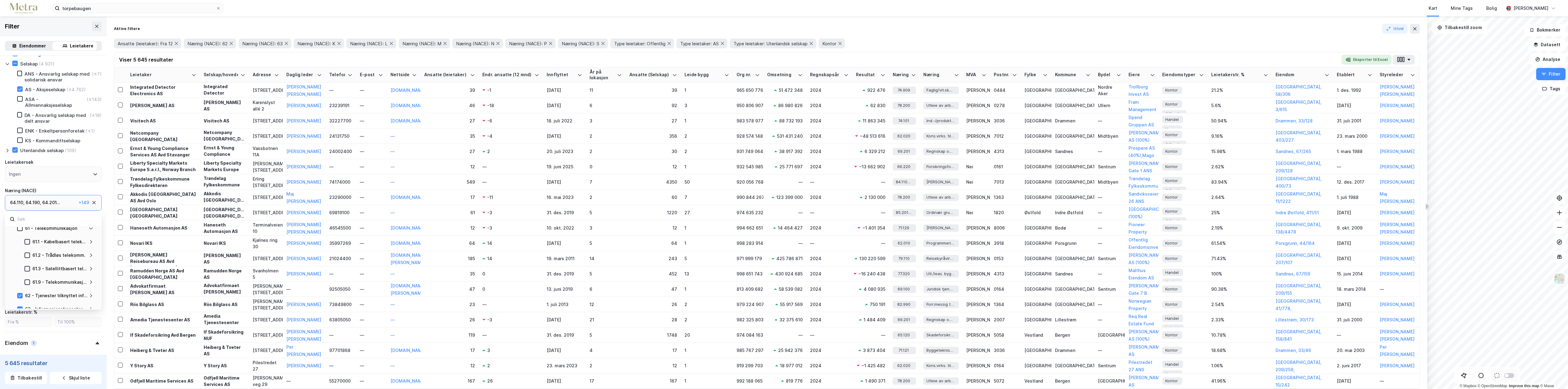
click at [87, 297] on div "62 - Tjenester tilknyttet informasjonsteknologi" at bounding box center [56, 296] width 62 height 8
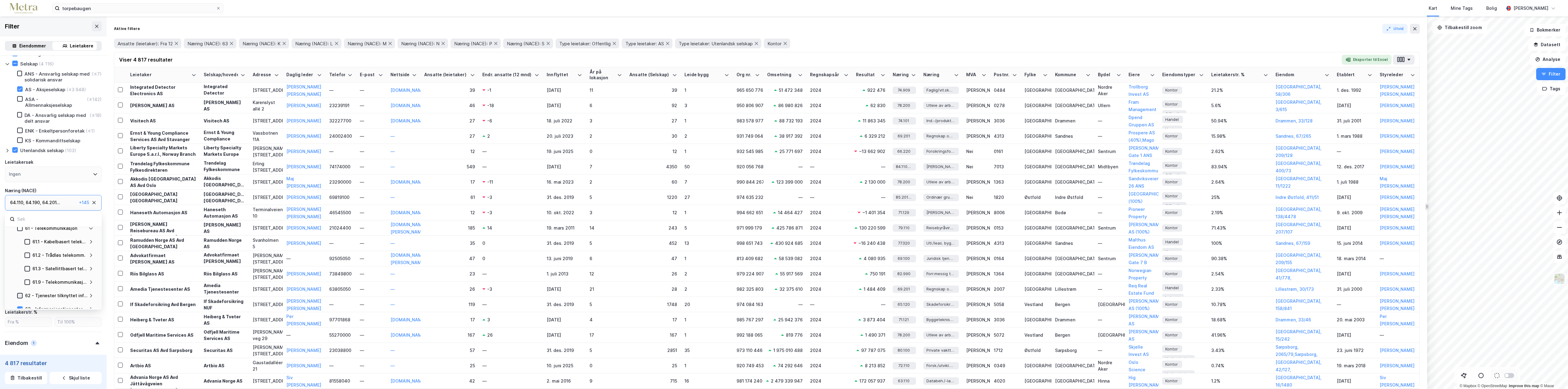
click at [21, 296] on icon at bounding box center [20, 295] width 4 height 4
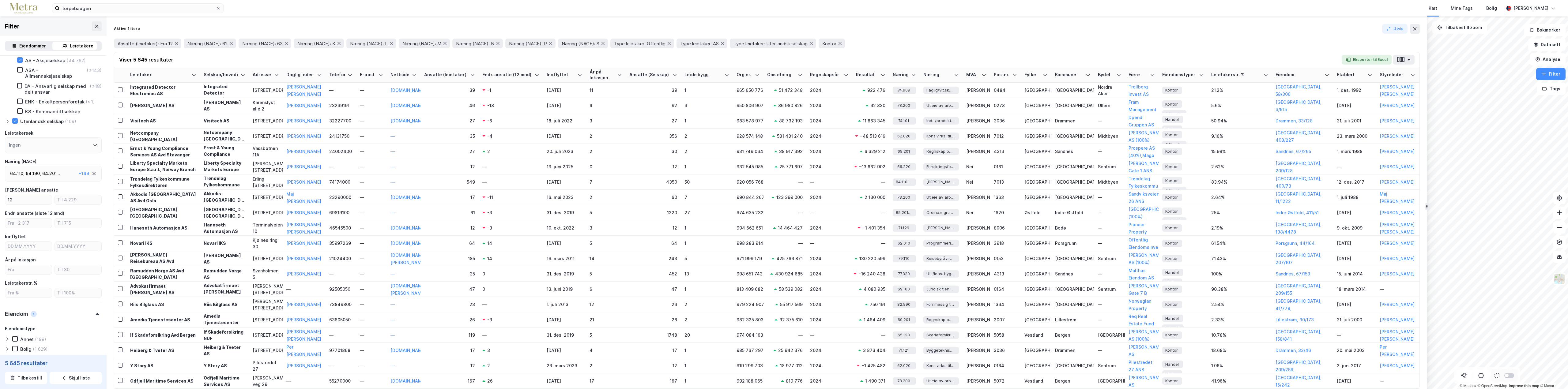
scroll to position [30, 0]
click at [54, 206] on div "64.201 ..." at bounding box center [51, 204] width 18 height 8
click at [52, 156] on div "64.201 ..." at bounding box center [51, 159] width 18 height 8
click at [88, 229] on icon at bounding box center [91, 230] width 5 height 5
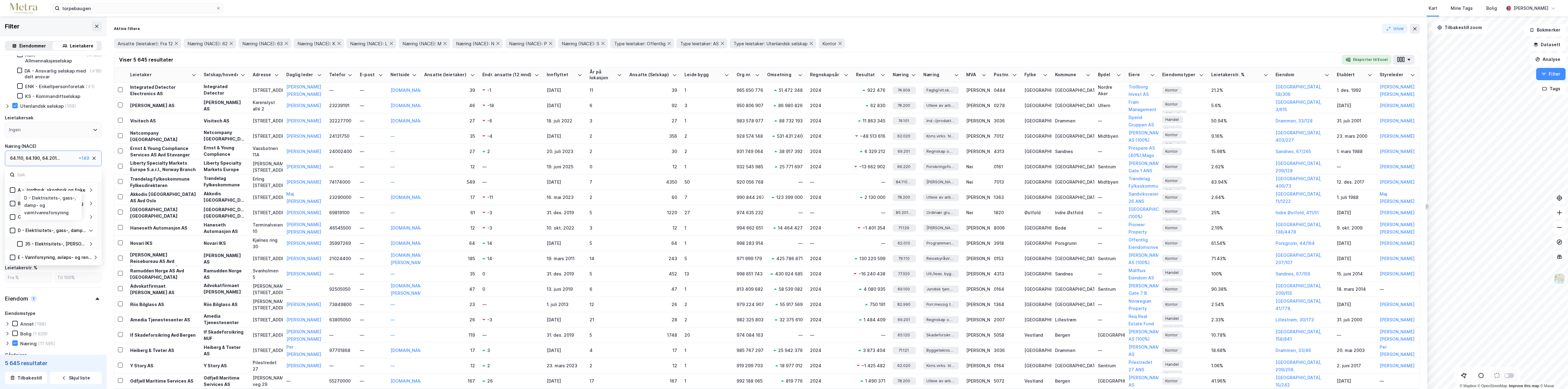
scroll to position [31, 0]
click at [90, 227] on icon at bounding box center [91, 227] width 5 height 5
click at [82, 232] on div "F - Bygge- og anleggsvirksomhet" at bounding box center [52, 233] width 69 height 8
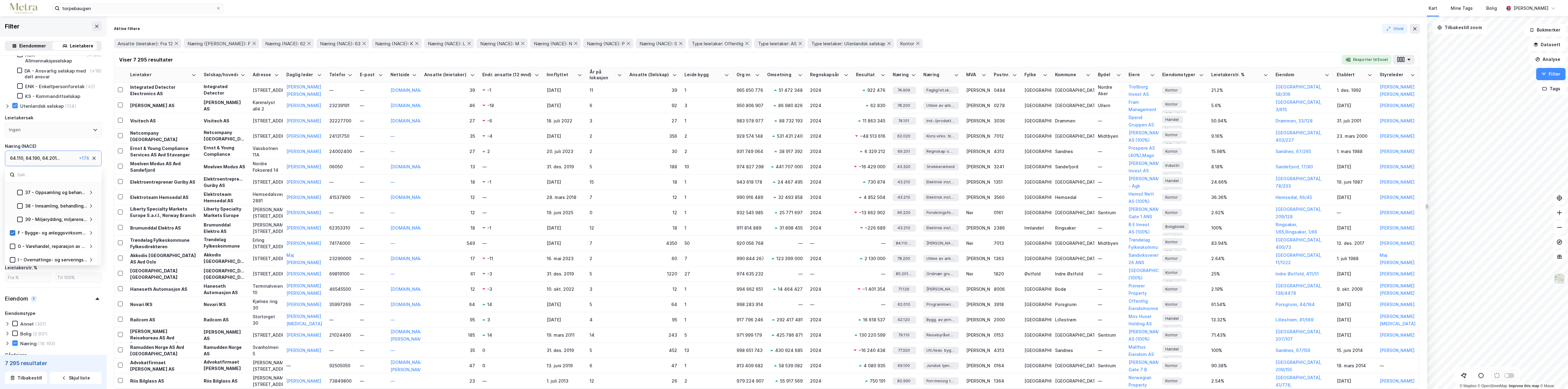
click at [14, 233] on icon at bounding box center [12, 233] width 4 height 4
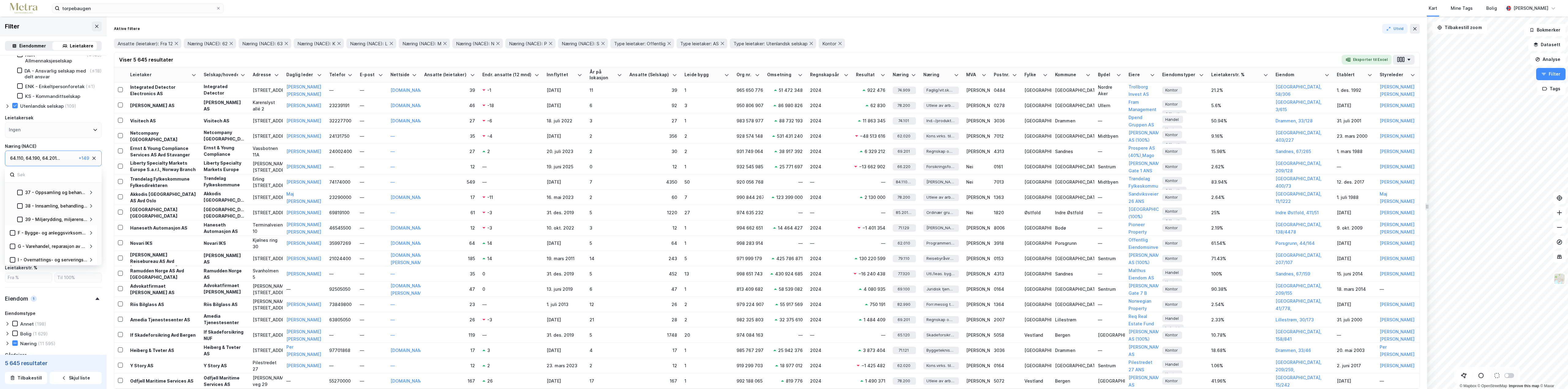
click at [91, 233] on icon at bounding box center [91, 233] width 5 height 5
click at [91, 206] on icon at bounding box center [91, 205] width 5 height 5
click at [20, 218] on icon at bounding box center [20, 218] width 4 height 4
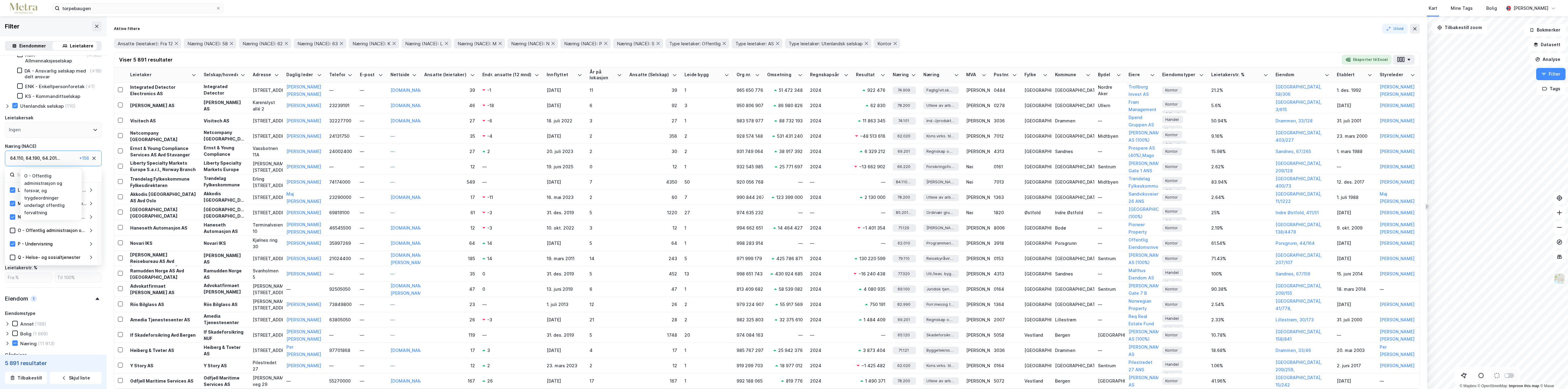
click at [12, 231] on icon at bounding box center [12, 230] width 4 height 4
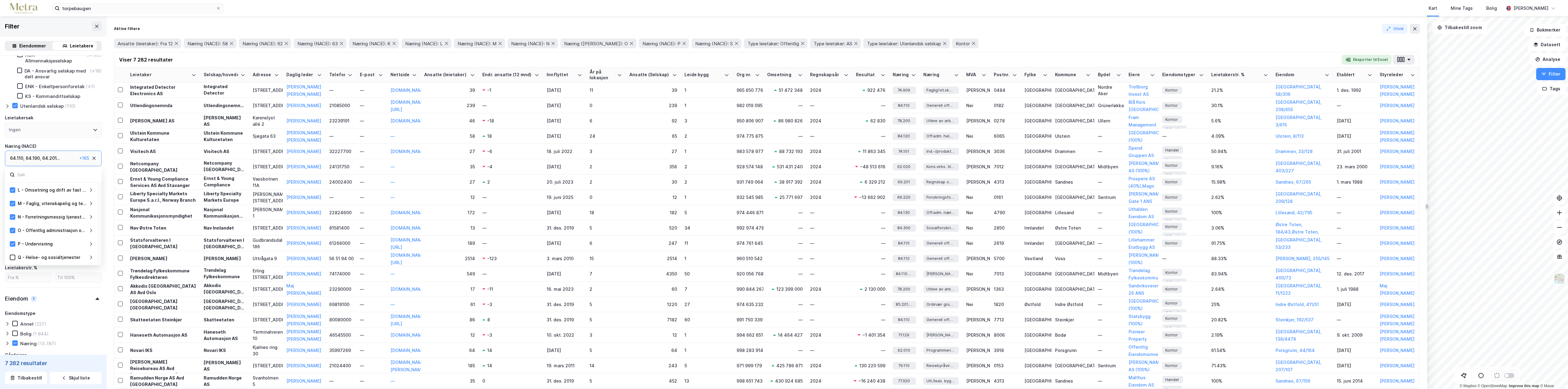
click at [92, 231] on icon at bounding box center [91, 230] width 5 height 5
click at [11, 229] on icon at bounding box center [12, 230] width 4 height 4
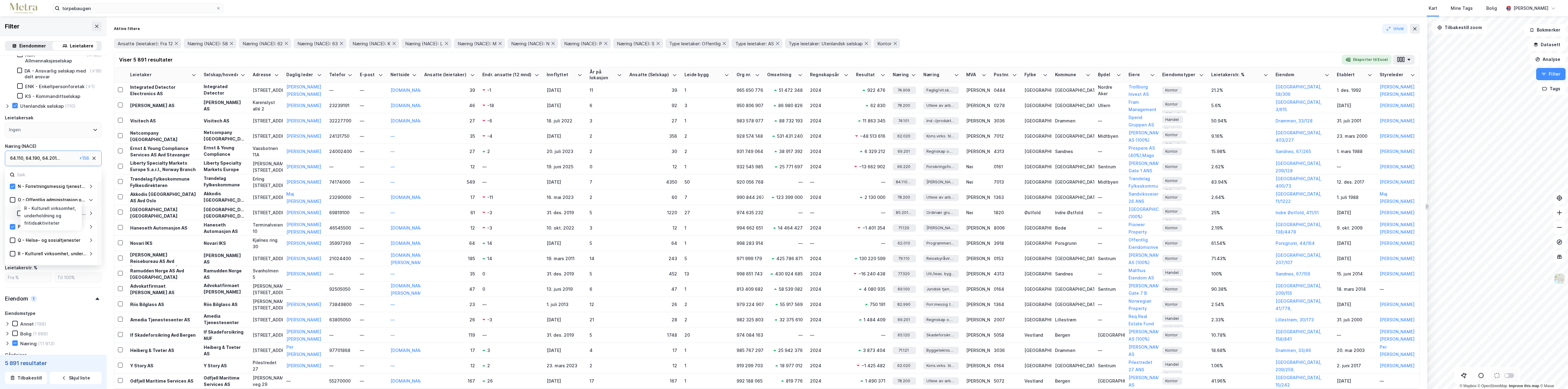
scroll to position [398, 0]
click at [90, 210] on icon at bounding box center [91, 210] width 5 height 5
click at [84, 217] on div "R - Kulturell virksomhet, underholdning og fritidsaktiviteter" at bounding box center [52, 218] width 69 height 8
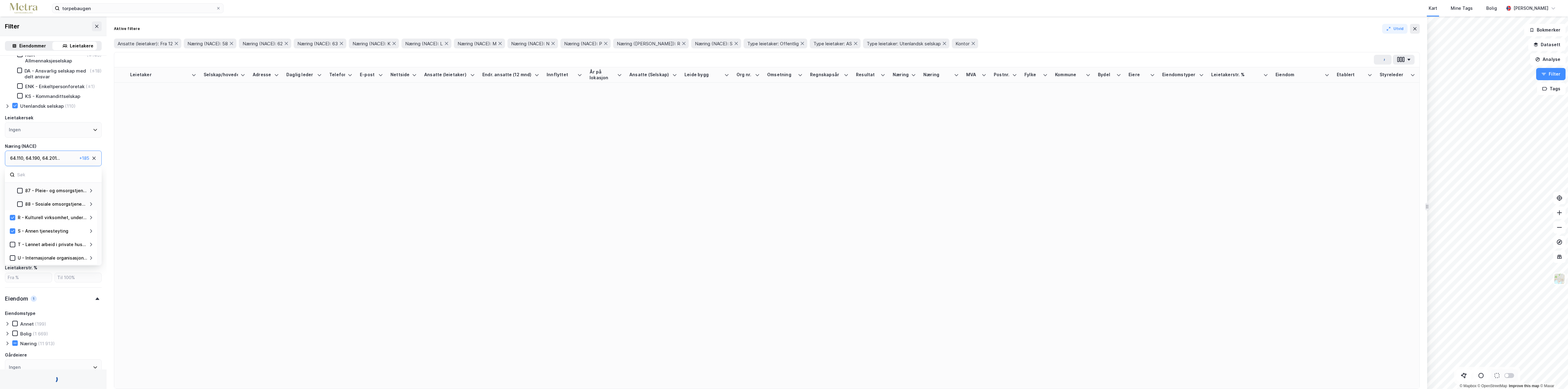
click at [85, 217] on div "R - Kulturell virksomhet, underholdning og fritidsaktiviteter" at bounding box center [52, 218] width 69 height 8
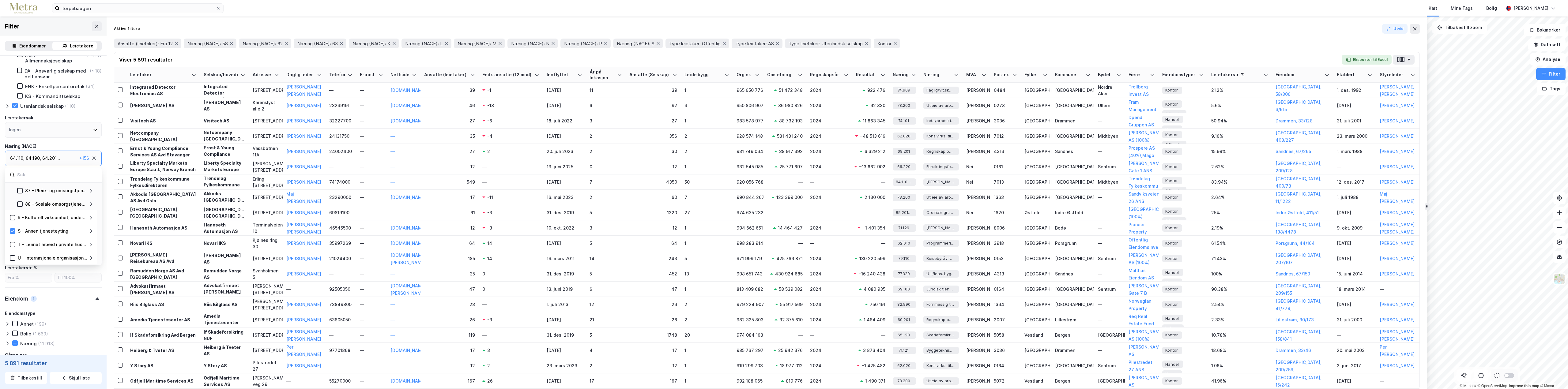
click at [91, 217] on icon at bounding box center [91, 218] width 5 height 5
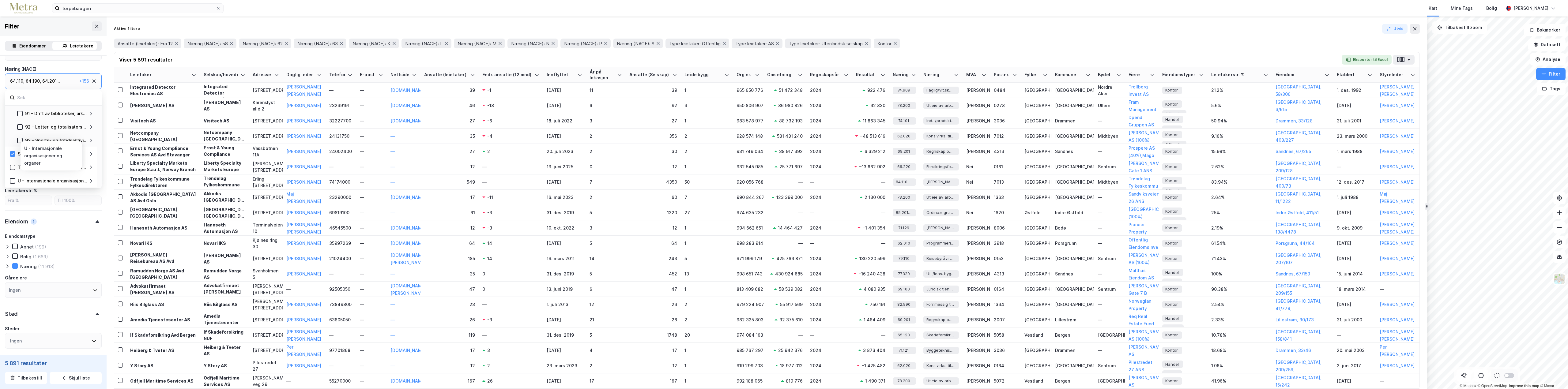
scroll to position [167, 0]
click at [1363, 62] on button "Eksporter til Excel" at bounding box center [1367, 59] width 50 height 10
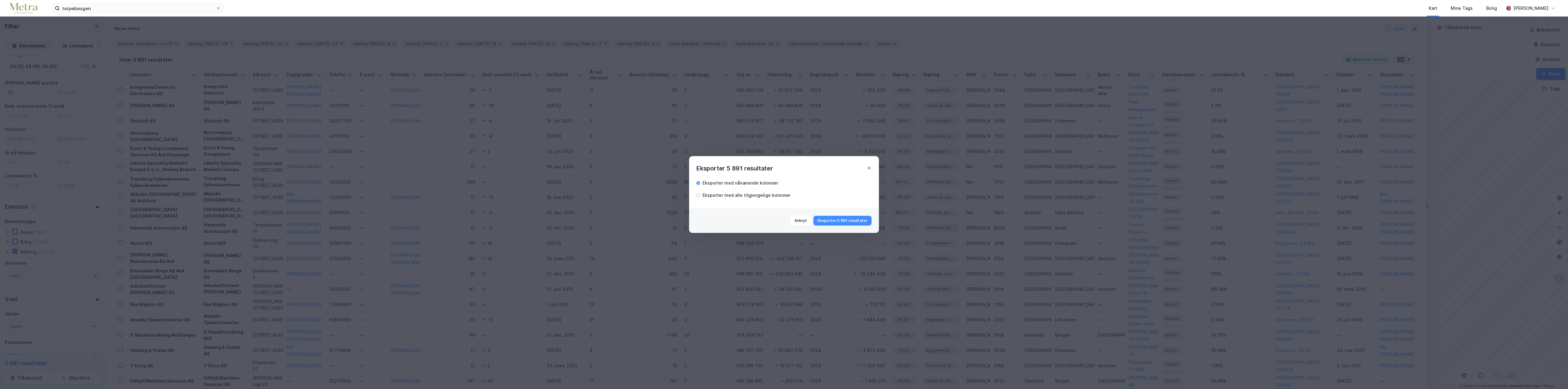
click at [709, 197] on div "Eksporter med alle tilgjengelige kolonner" at bounding box center [747, 195] width 88 height 8
click at [830, 223] on button "Eksporter 5 891 resultater" at bounding box center [842, 220] width 58 height 10
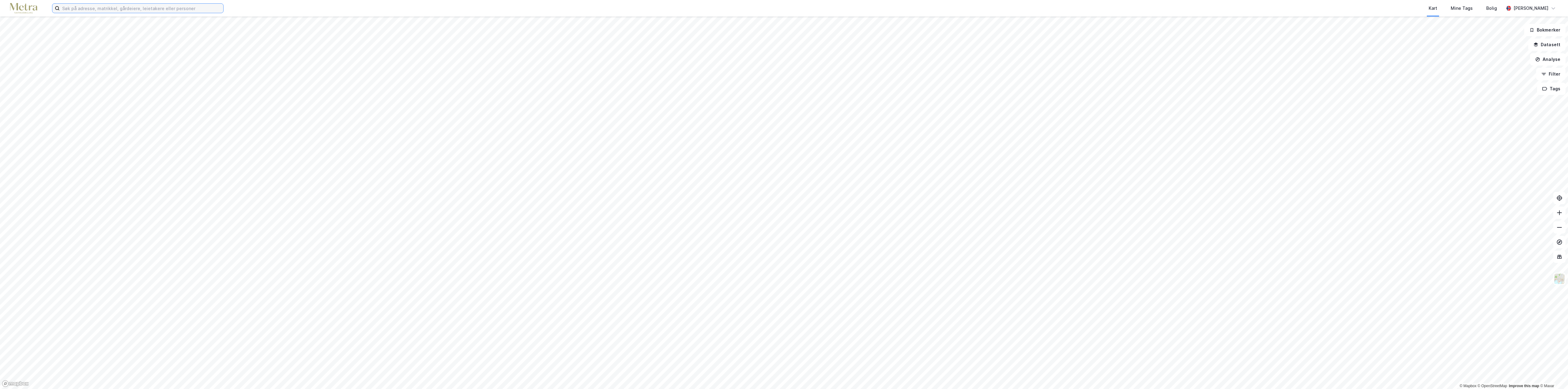
click at [81, 5] on input at bounding box center [141, 8] width 164 height 9
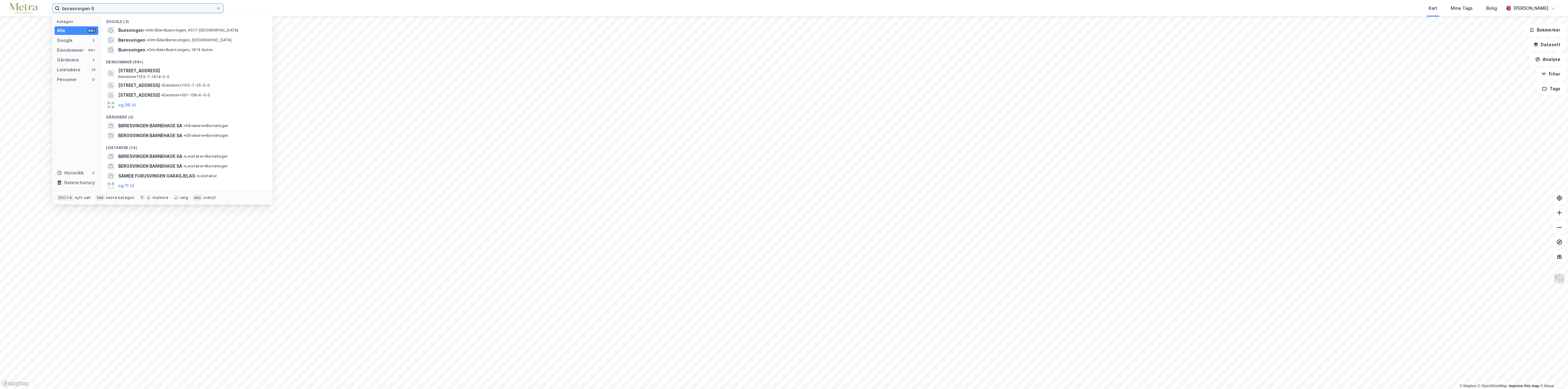
type input "buresvingen 6"
click at [131, 32] on span "Buersvingen 6" at bounding box center [134, 31] width 31 height 8
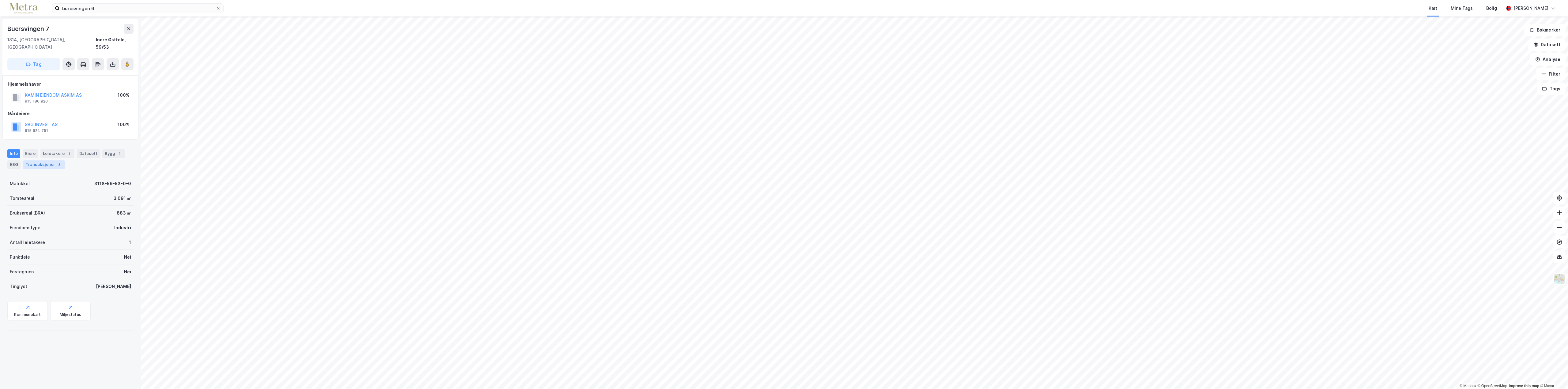
click at [48, 160] on div "Transaksjoner 3" at bounding box center [44, 164] width 42 height 8
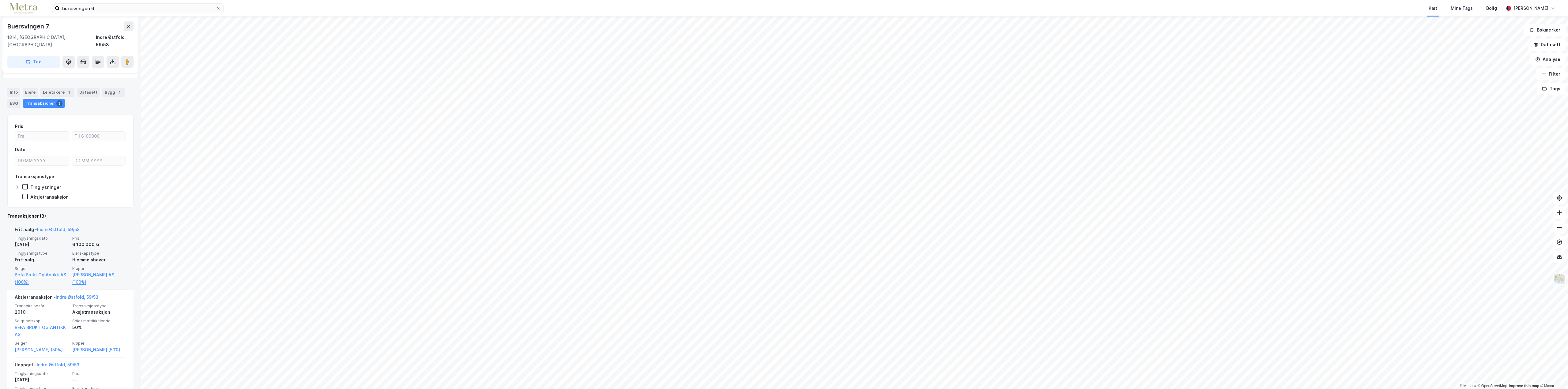
scroll to position [92, 0]
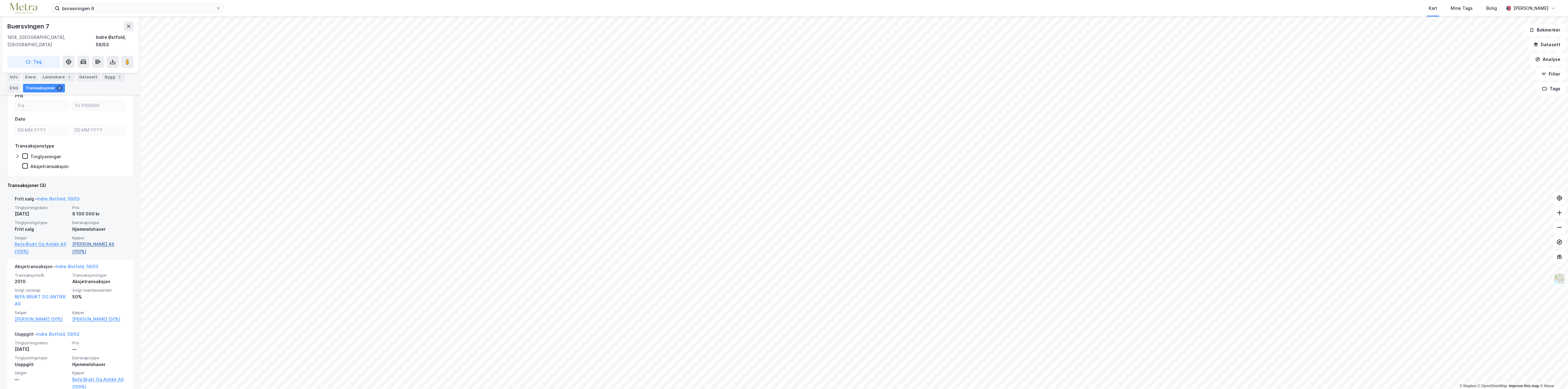
click at [97, 241] on link "Kamin Eiendom Askim AS (100%)" at bounding box center [99, 248] width 54 height 15
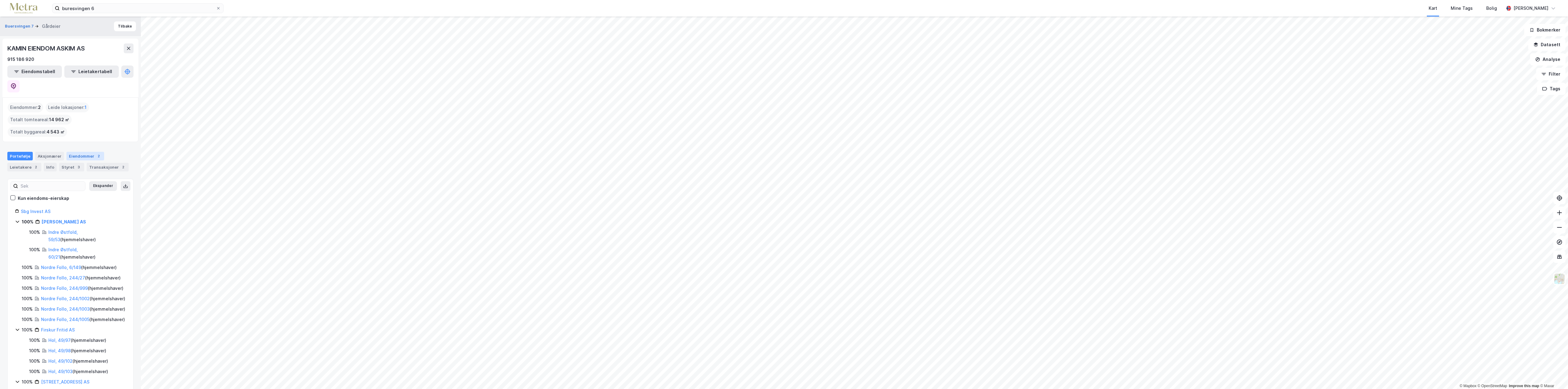
click at [71, 152] on div "Eiendommer 2" at bounding box center [85, 156] width 38 height 8
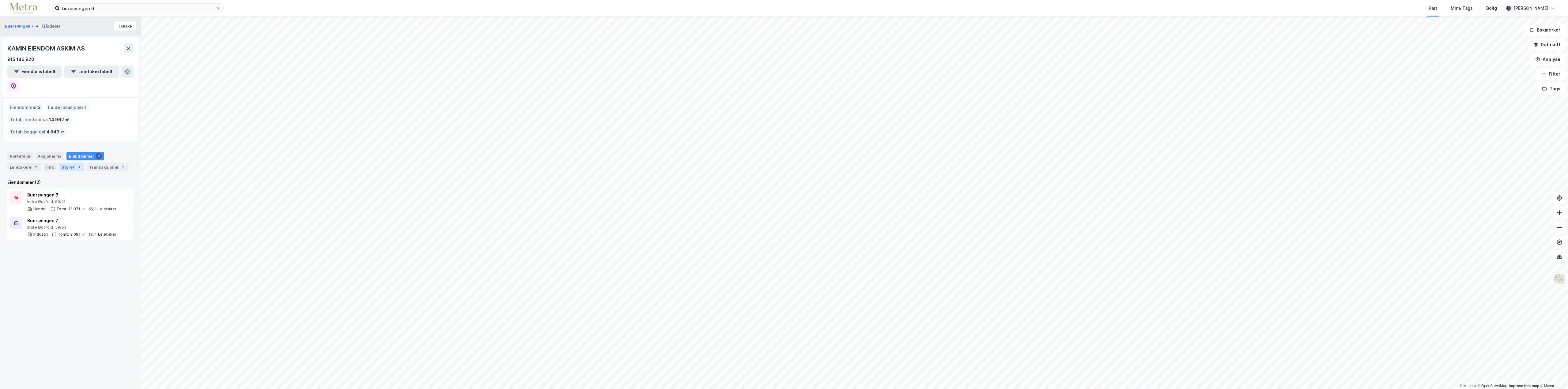
click at [63, 163] on div "Styret 3" at bounding box center [71, 167] width 25 height 8
click at [69, 152] on div "Eiendommer 2" at bounding box center [85, 156] width 38 height 8
click at [21, 152] on div "Portefølje" at bounding box center [20, 156] width 25 height 8
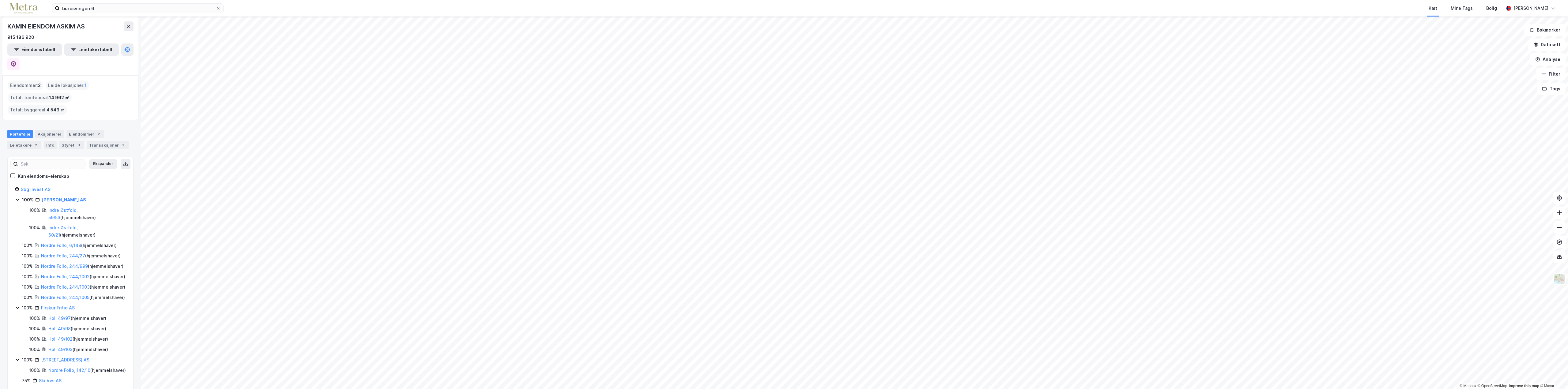
scroll to position [31, 0]
click at [33, 178] on link "Sbg Invest AS" at bounding box center [36, 181] width 30 height 5
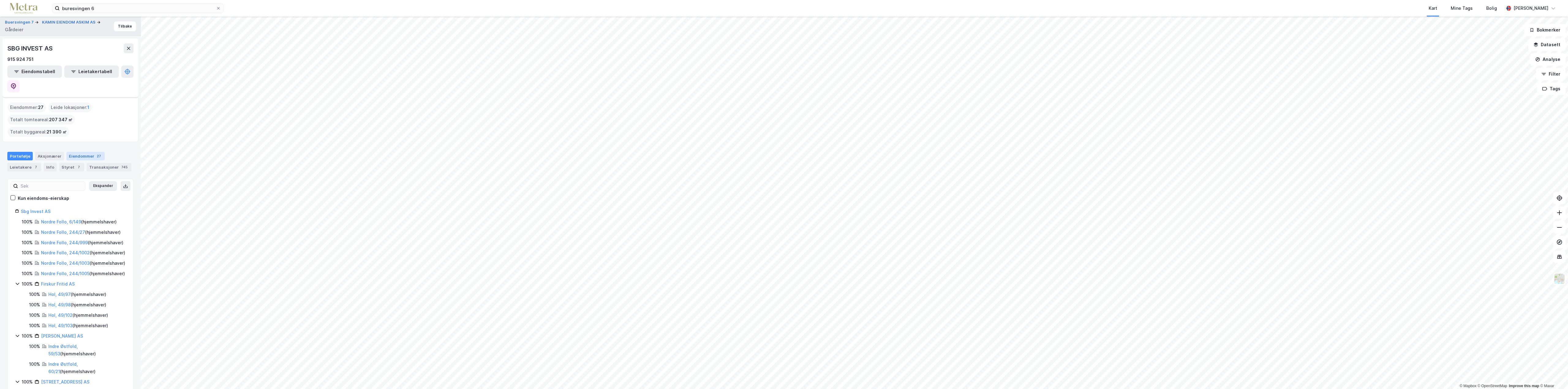
click at [79, 152] on div "Eiendommer 27" at bounding box center [85, 156] width 38 height 8
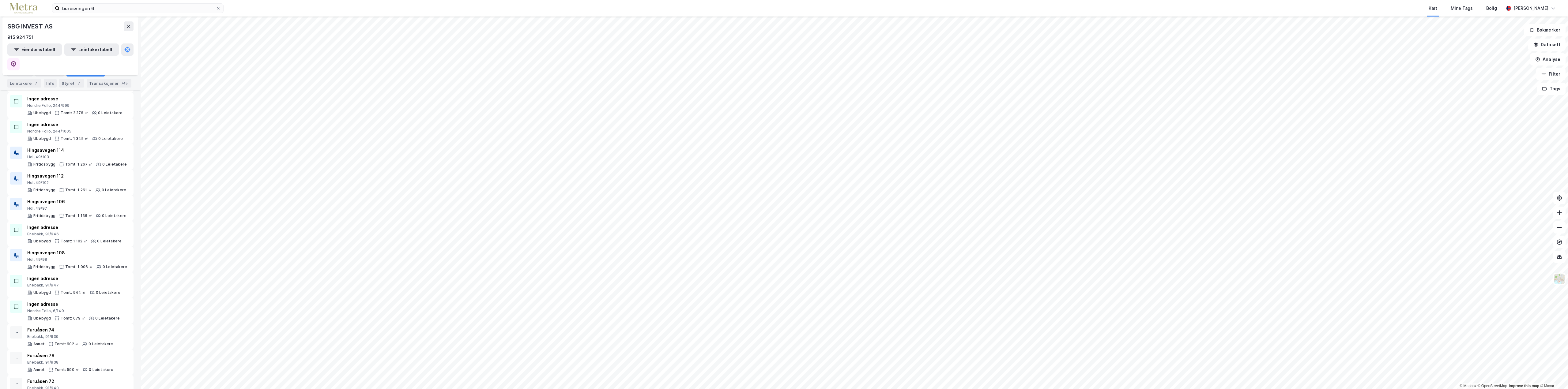
scroll to position [428, 0]
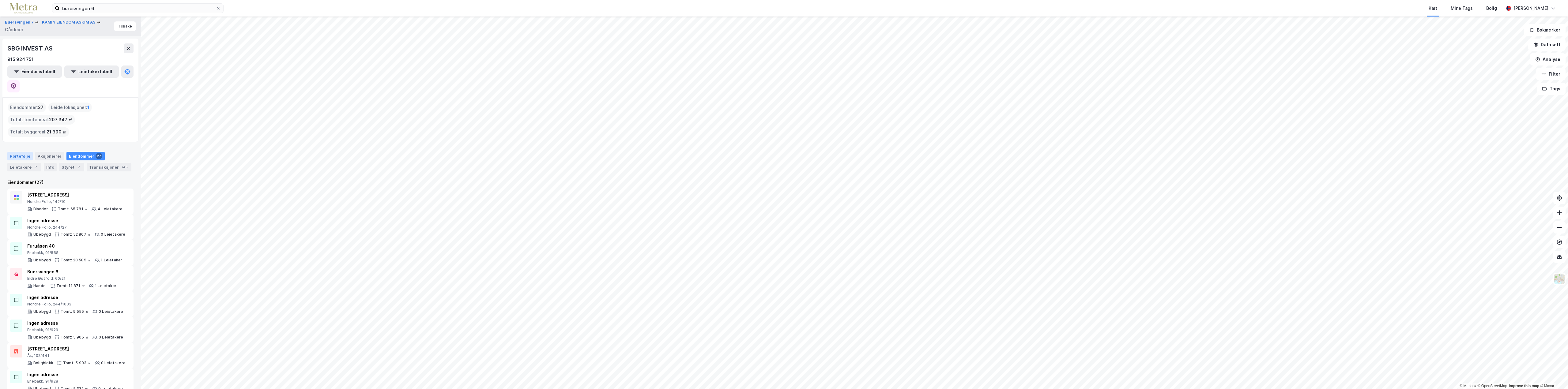
click at [20, 152] on div "Portefølje" at bounding box center [20, 156] width 25 height 8
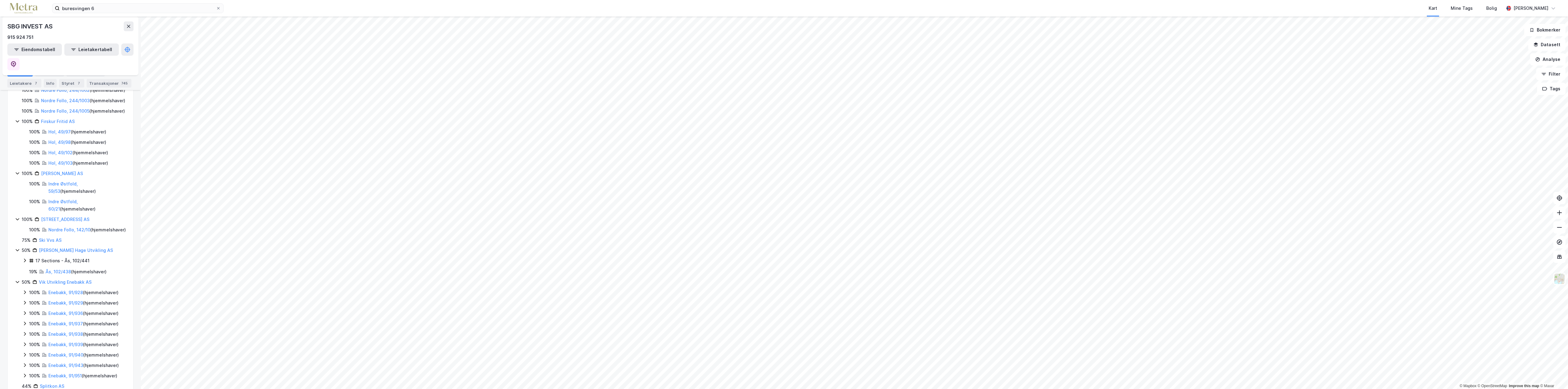
scroll to position [139, 0]
click at [79, 74] on div "Eiendommer 27" at bounding box center [85, 72] width 38 height 8
